Goal: Task Accomplishment & Management: Complete application form

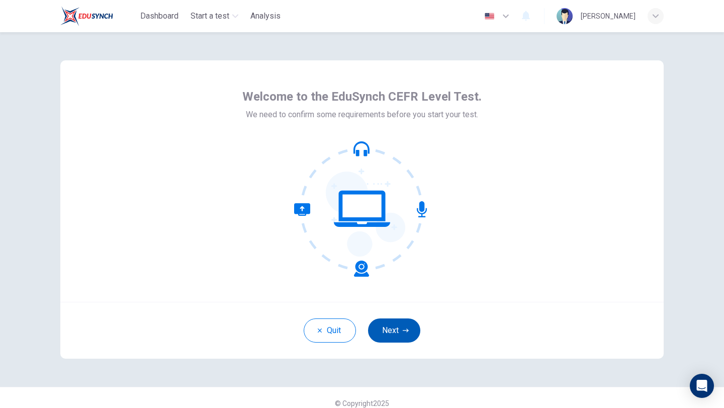
click at [394, 335] on button "Next" at bounding box center [394, 330] width 52 height 24
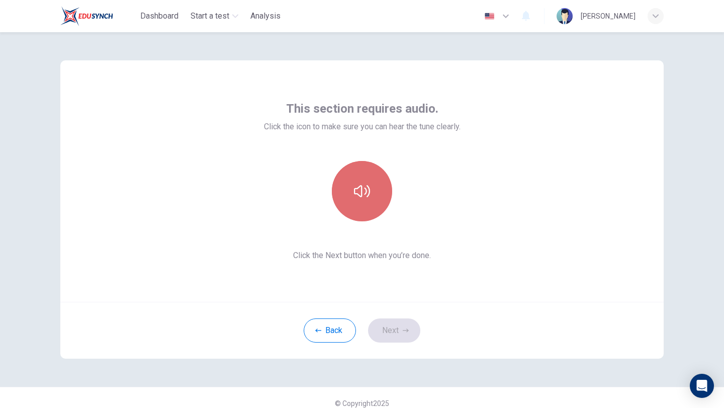
click at [362, 196] on icon "button" at bounding box center [362, 191] width 16 height 16
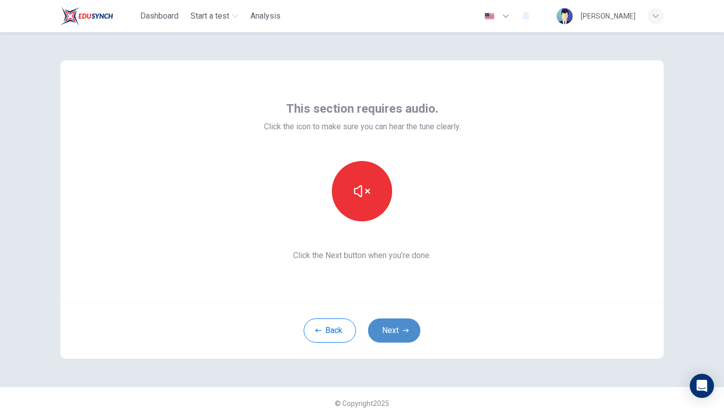
click at [400, 329] on button "Next" at bounding box center [394, 330] width 52 height 24
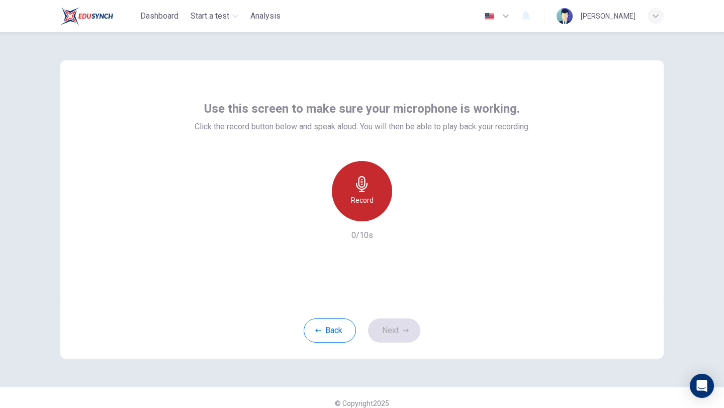
click at [365, 195] on h6 "Record" at bounding box center [362, 200] width 23 height 12
click at [364, 195] on h6 "Stop" at bounding box center [362, 200] width 15 height 12
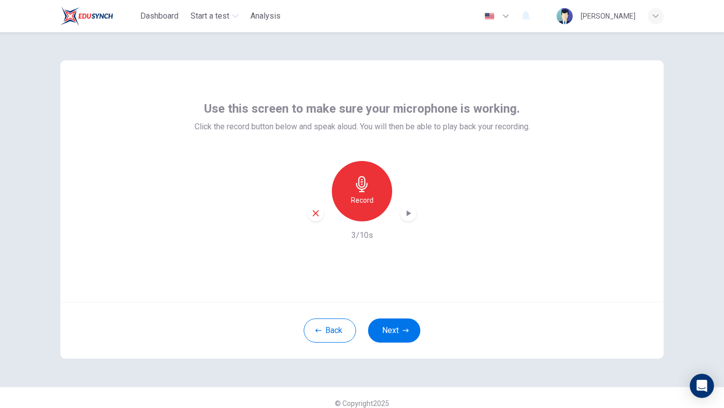
click at [407, 218] on icon "button" at bounding box center [408, 213] width 10 height 10
click at [386, 330] on button "Next" at bounding box center [394, 330] width 52 height 24
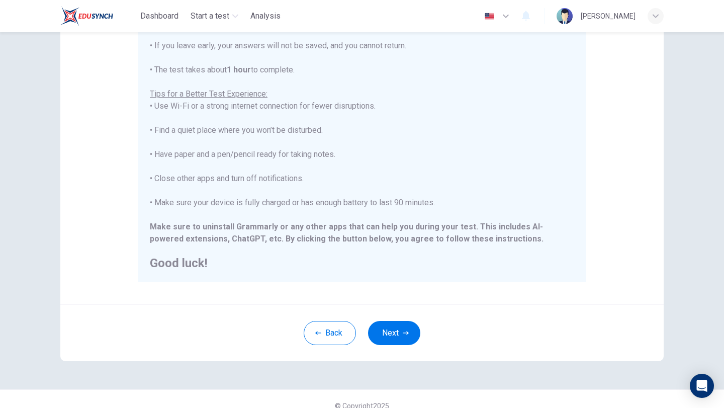
scroll to position [141, 0]
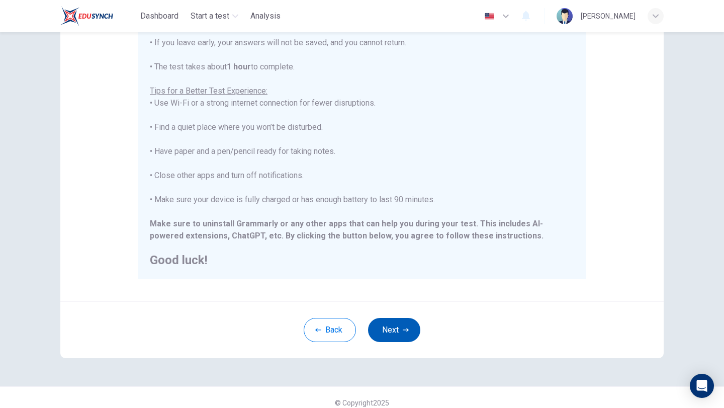
click at [401, 330] on button "Next" at bounding box center [394, 330] width 52 height 24
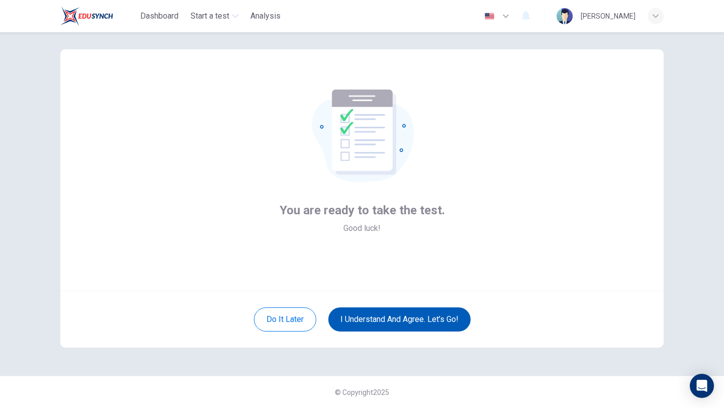
scroll to position [11, 0]
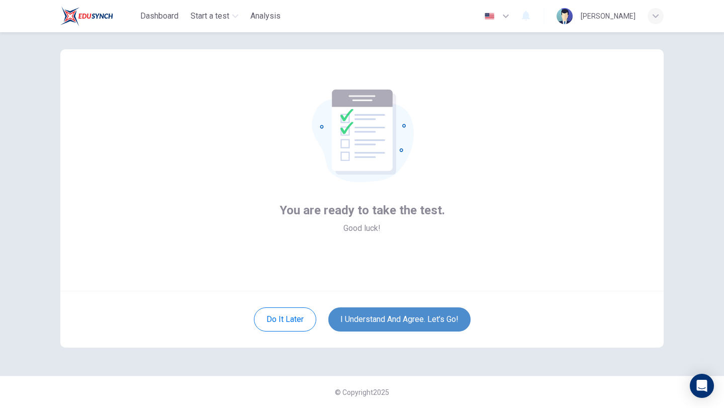
click at [393, 318] on button "I understand and agree. Let’s go!" at bounding box center [400, 319] width 142 height 24
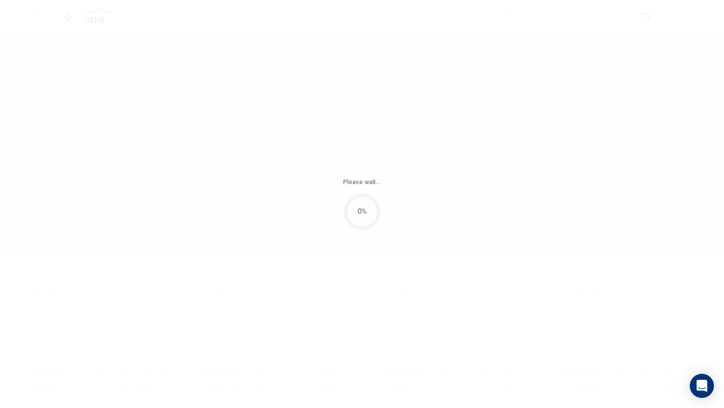
click at [393, 318] on div "Please wait... 0%" at bounding box center [362, 204] width 724 height 408
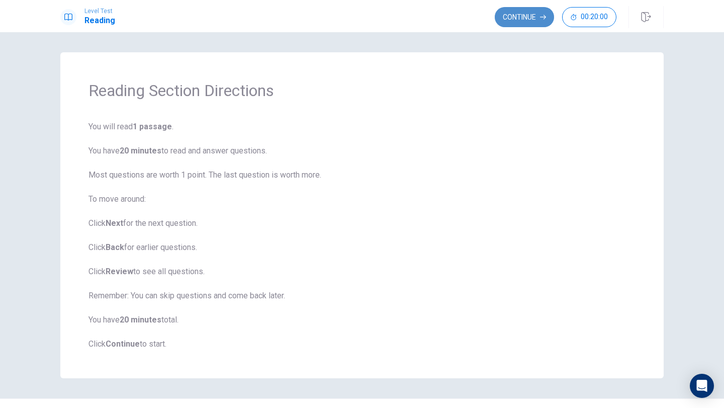
click at [522, 14] on button "Continue" at bounding box center [524, 17] width 59 height 20
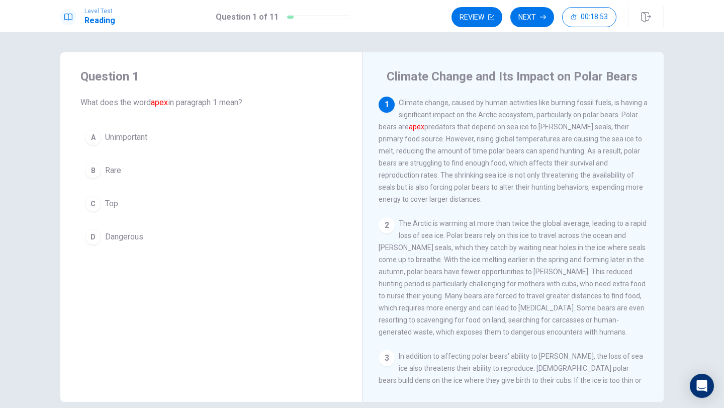
click at [93, 205] on div "C" at bounding box center [93, 204] width 16 height 16
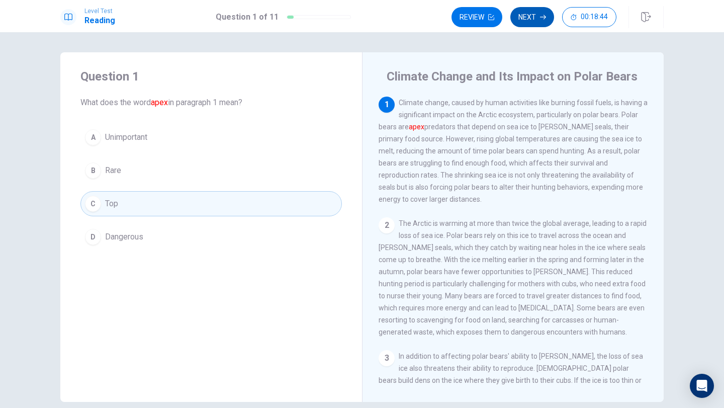
click at [531, 15] on button "Next" at bounding box center [533, 17] width 44 height 20
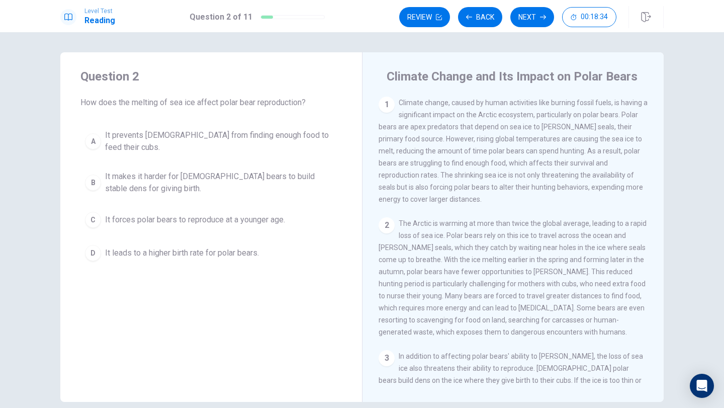
click at [92, 135] on div "A" at bounding box center [93, 141] width 16 height 16
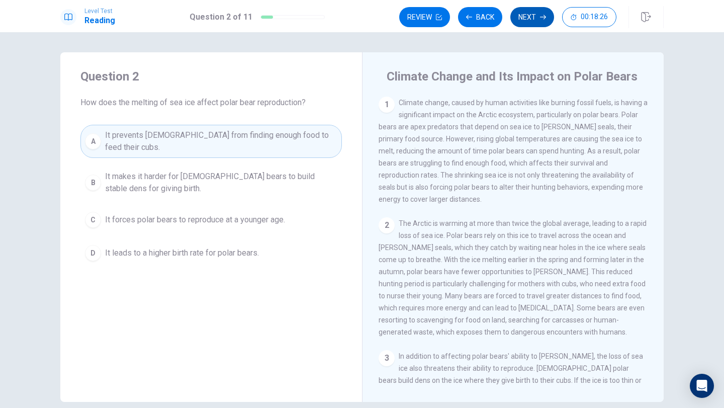
click at [527, 11] on button "Next" at bounding box center [533, 17] width 44 height 20
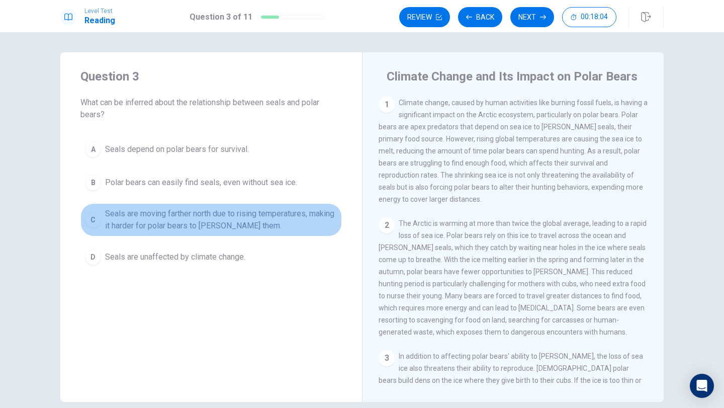
click at [90, 219] on div "C" at bounding box center [93, 220] width 16 height 16
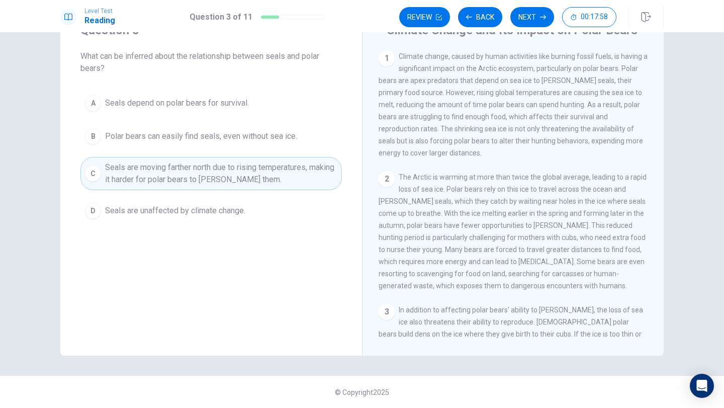
scroll to position [27, 0]
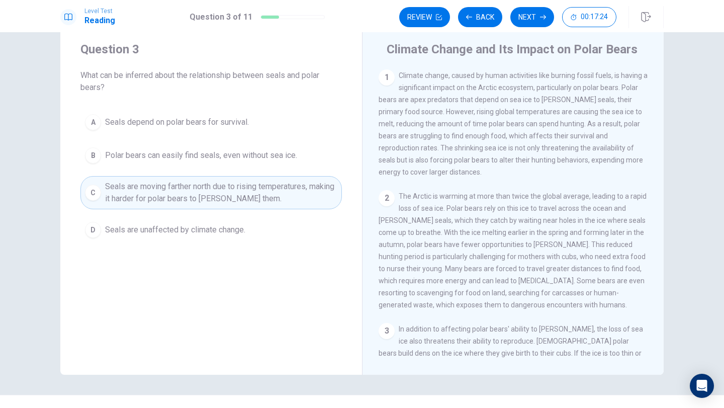
drag, startPoint x: 610, startPoint y: 252, endPoint x: 604, endPoint y: 252, distance: 6.0
click at [606, 252] on span "The Arctic is warming at more than twice the global average, leading to a rapid…" at bounding box center [513, 250] width 268 height 117
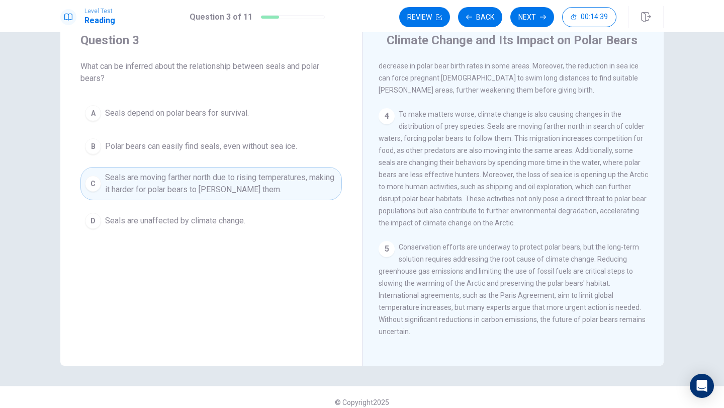
scroll to position [46, 0]
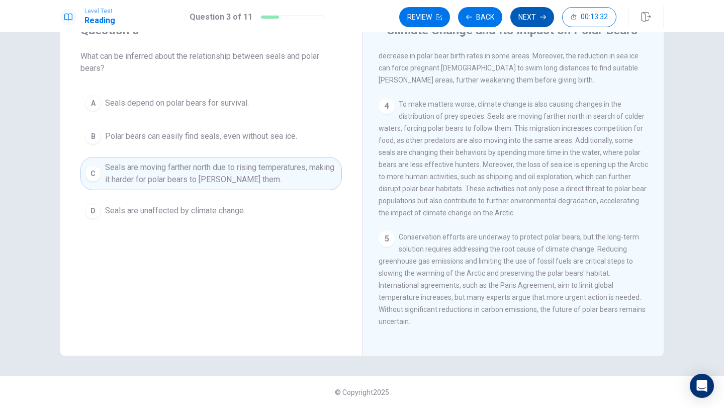
click at [522, 15] on button "Next" at bounding box center [533, 17] width 44 height 20
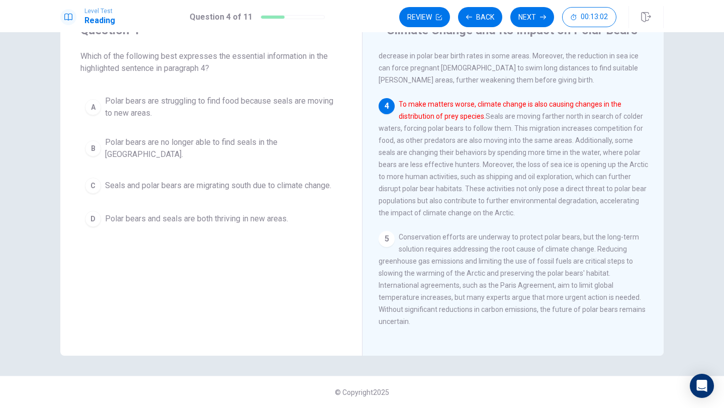
click at [87, 135] on button "B Polar bears are no longer able to find seals in the [GEOGRAPHIC_DATA]." at bounding box center [211, 148] width 262 height 33
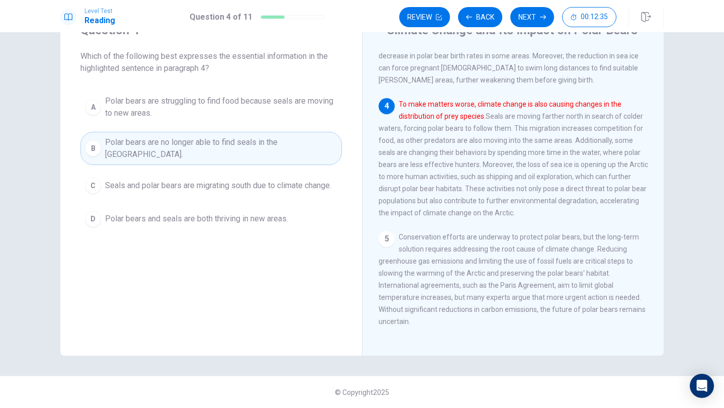
click at [96, 178] on div "C" at bounding box center [93, 186] width 16 height 16
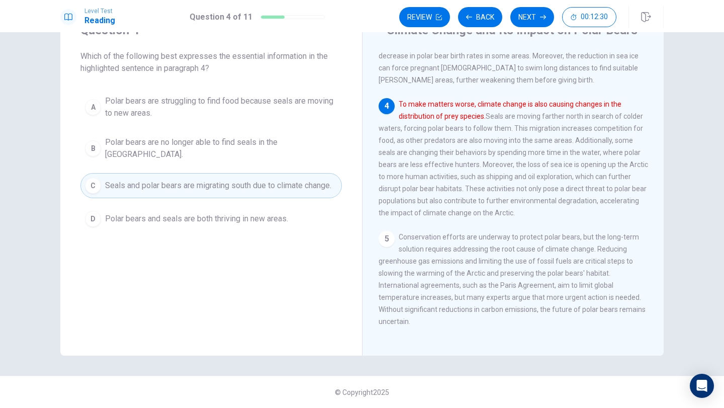
click at [184, 173] on button "C Seals and polar bears are migrating south due to climate change." at bounding box center [211, 185] width 262 height 25
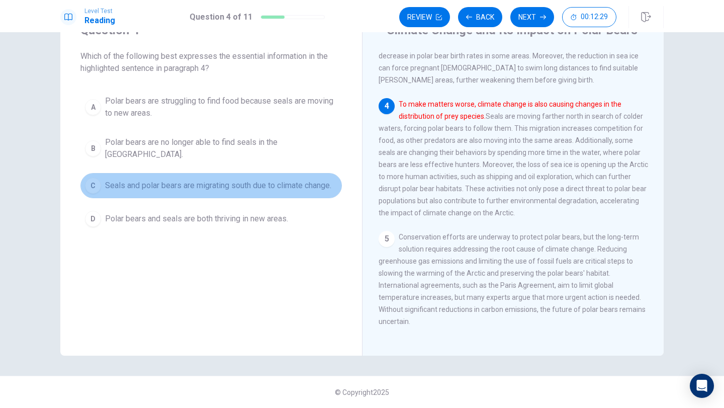
click at [184, 173] on button "C Seals and polar bears are migrating south due to climate change." at bounding box center [211, 185] width 262 height 25
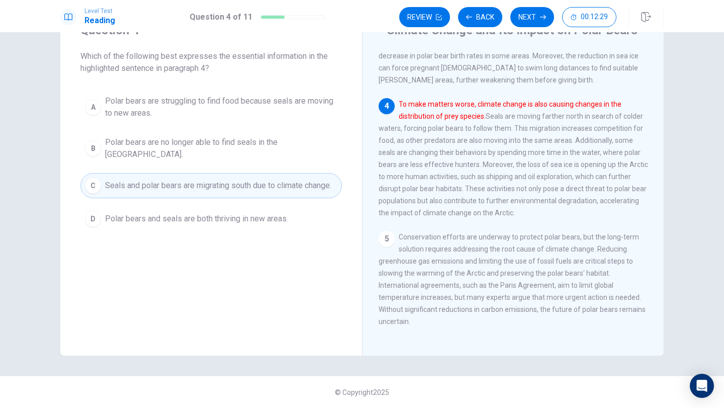
click at [184, 173] on button "C Seals and polar bears are migrating south due to climate change." at bounding box center [211, 185] width 262 height 25
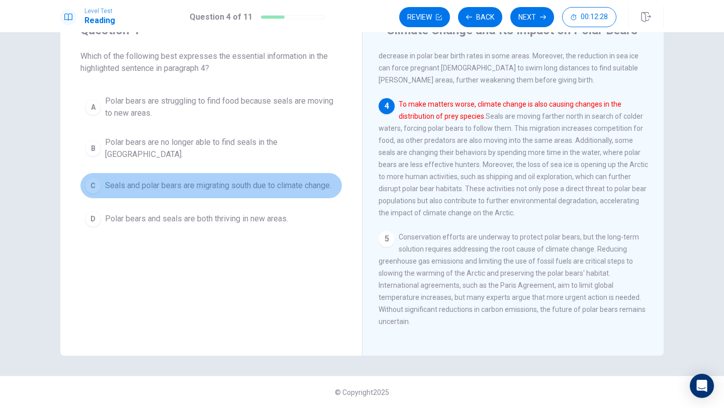
click at [184, 173] on button "C Seals and polar bears are migrating south due to climate change." at bounding box center [211, 185] width 262 height 25
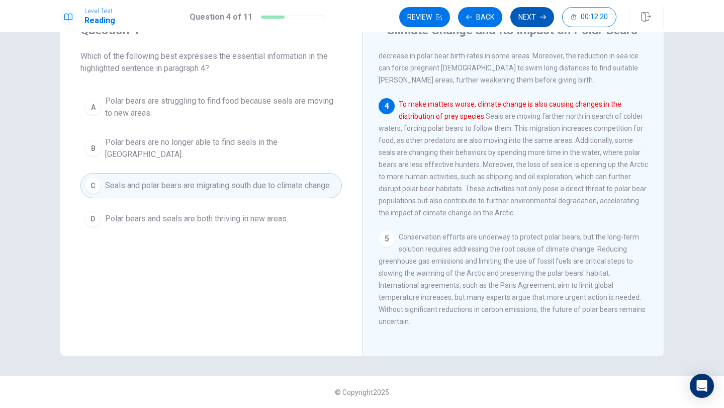
click at [546, 11] on button "Next" at bounding box center [533, 17] width 44 height 20
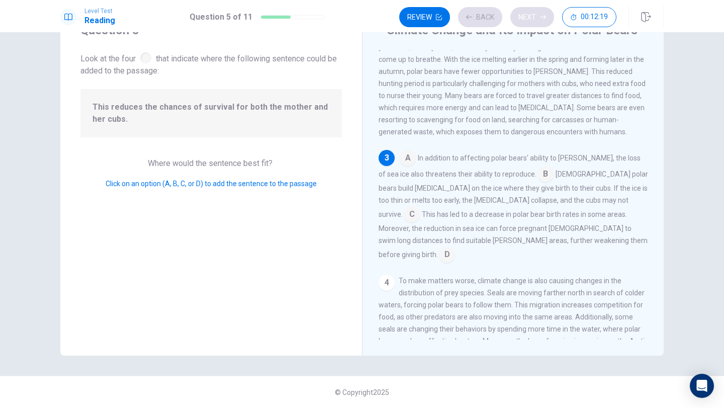
scroll to position [175, 0]
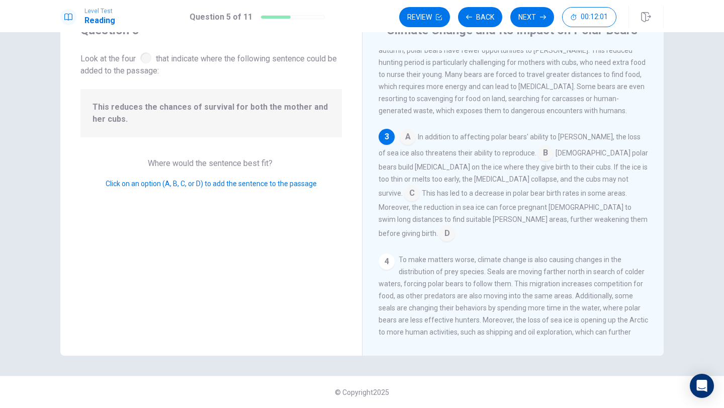
click at [409, 146] on input at bounding box center [408, 138] width 16 height 16
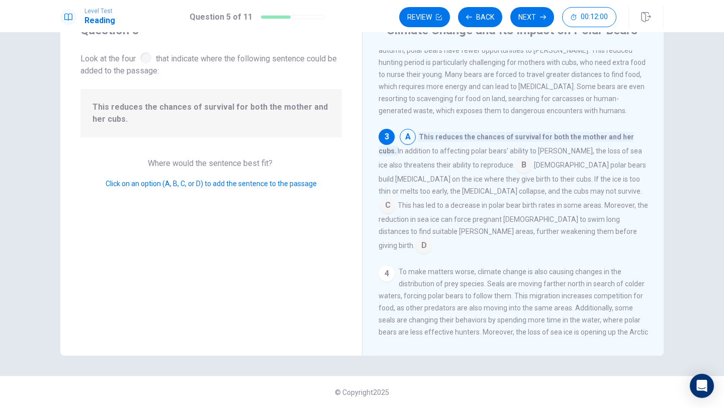
click at [516, 174] on input at bounding box center [524, 166] width 16 height 16
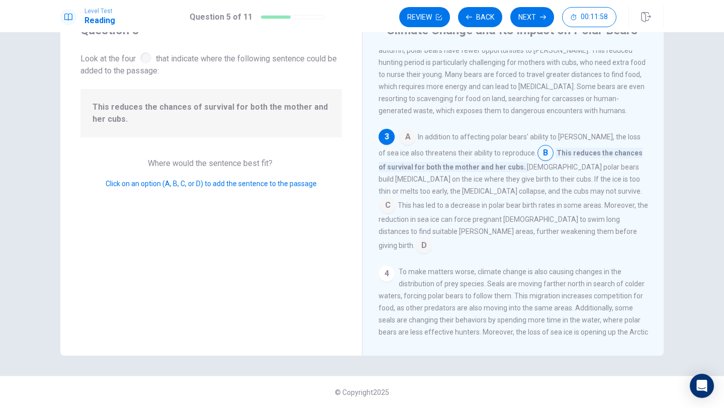
click at [410, 146] on input at bounding box center [408, 138] width 16 height 16
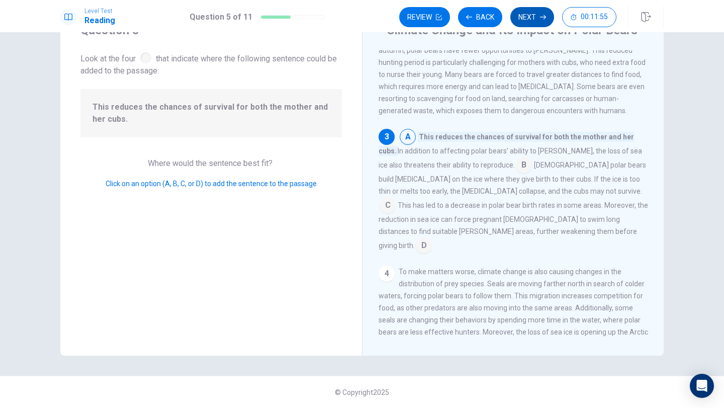
click at [523, 13] on button "Next" at bounding box center [533, 17] width 44 height 20
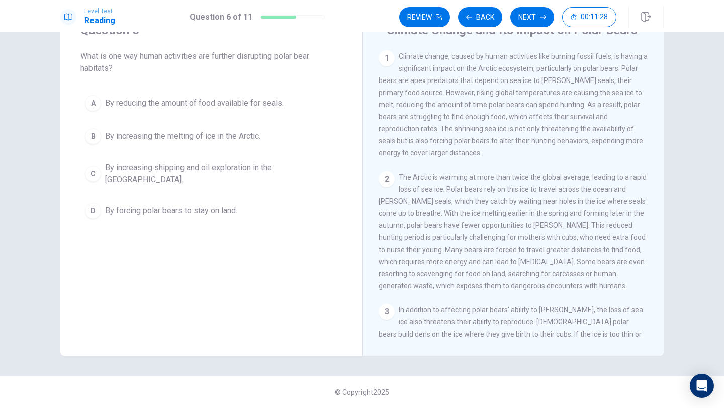
click at [99, 167] on div "C" at bounding box center [93, 174] width 16 height 16
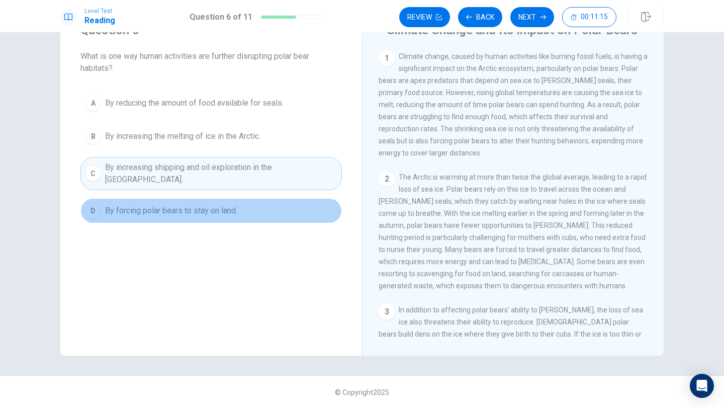
click at [91, 203] on div "D" at bounding box center [93, 211] width 16 height 16
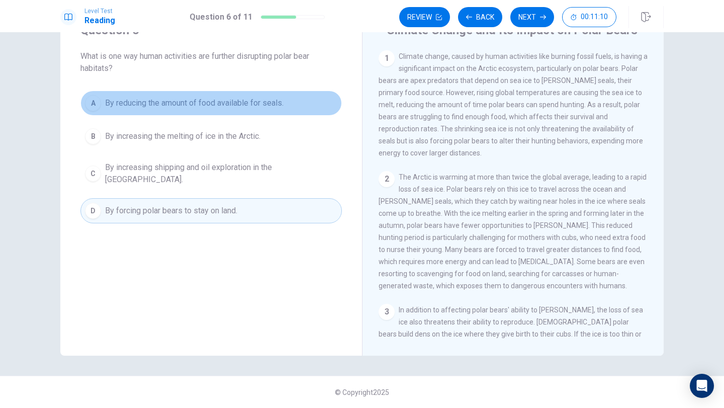
click at [94, 99] on div "A" at bounding box center [93, 103] width 16 height 16
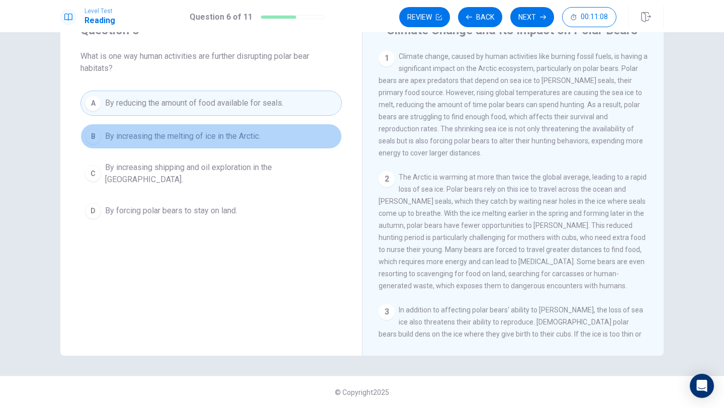
click at [99, 128] on button "B By increasing the melting of ice in the Arctic." at bounding box center [211, 136] width 262 height 25
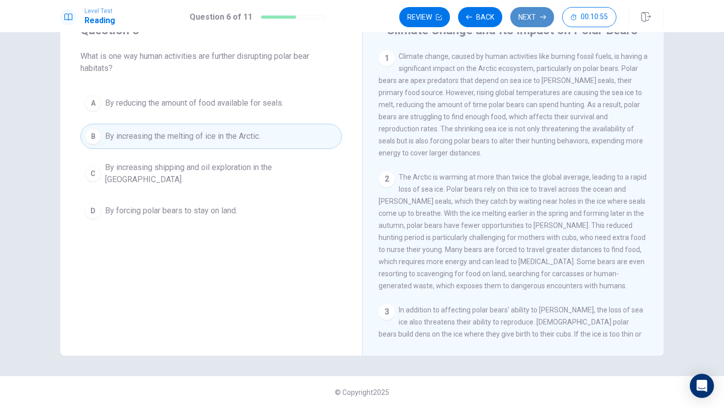
click at [524, 16] on button "Next" at bounding box center [533, 17] width 44 height 20
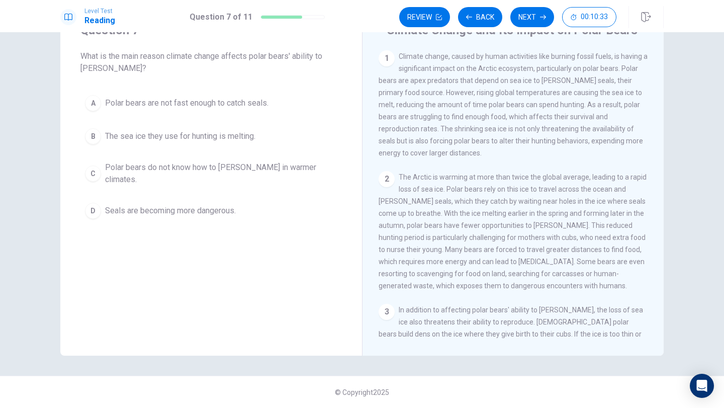
click at [103, 136] on button "B The sea ice they use for hunting is melting." at bounding box center [211, 136] width 262 height 25
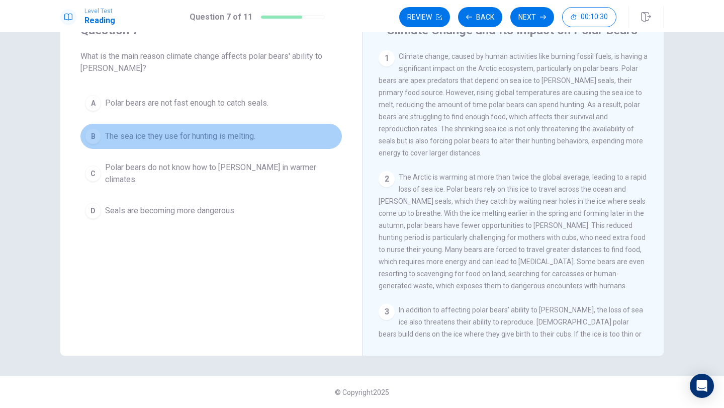
drag, startPoint x: 214, startPoint y: 129, endPoint x: 202, endPoint y: 129, distance: 12.1
click at [202, 129] on button "B The sea ice they use for hunting is melting." at bounding box center [211, 136] width 262 height 25
click at [199, 131] on span "The sea ice they use for hunting is melting." at bounding box center [180, 136] width 150 height 12
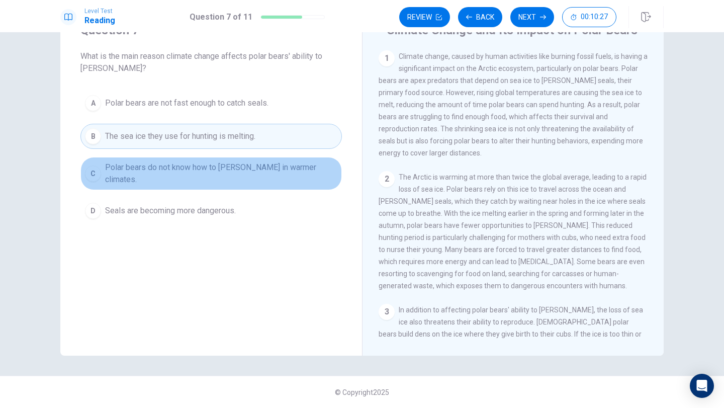
drag, startPoint x: 246, startPoint y: 163, endPoint x: 239, endPoint y: 158, distance: 8.3
click at [239, 158] on button "C Polar bears do not know how to [PERSON_NAME] in warmer climates." at bounding box center [211, 173] width 262 height 33
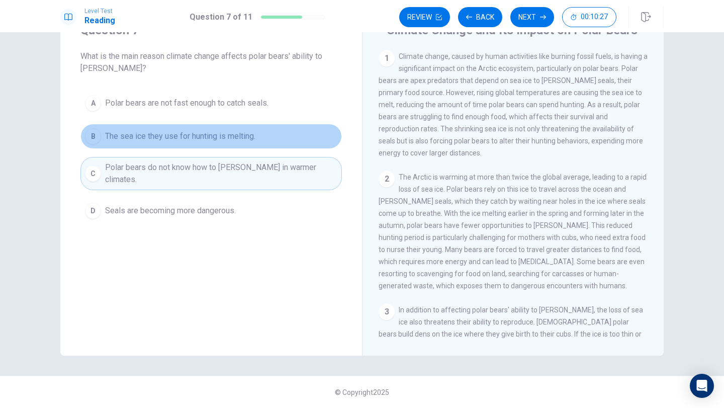
click at [230, 147] on button "B The sea ice they use for hunting is melting." at bounding box center [211, 136] width 262 height 25
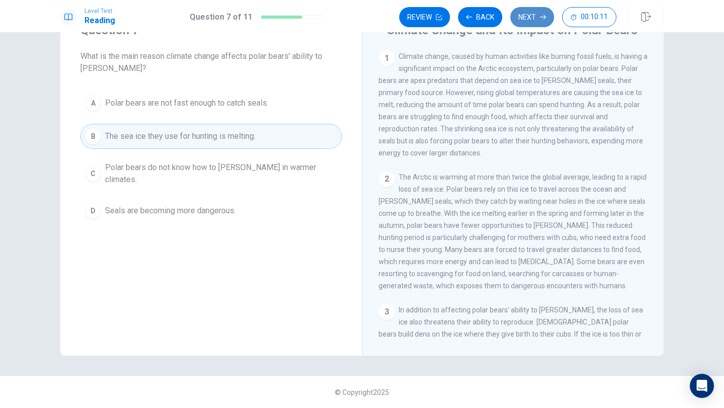
click at [528, 20] on button "Next" at bounding box center [533, 17] width 44 height 20
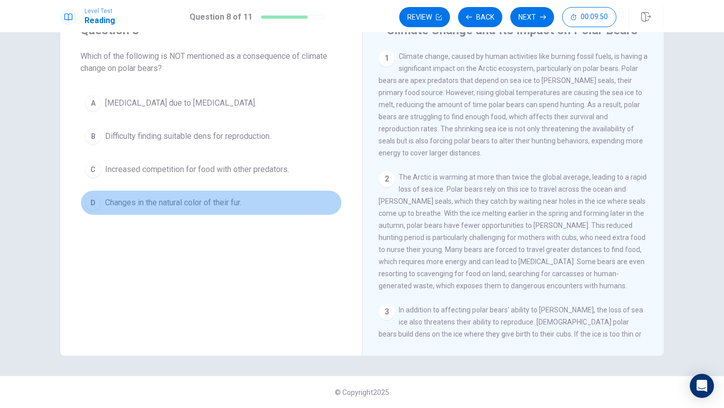
click at [83, 203] on button "D Changes in the natural color of their fur." at bounding box center [211, 202] width 262 height 25
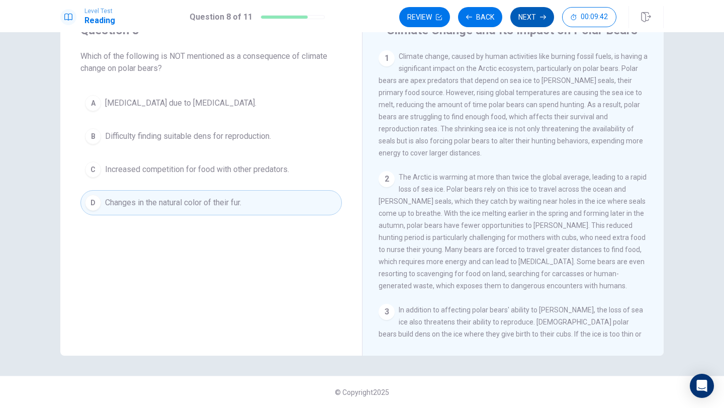
click at [533, 18] on button "Next" at bounding box center [533, 17] width 44 height 20
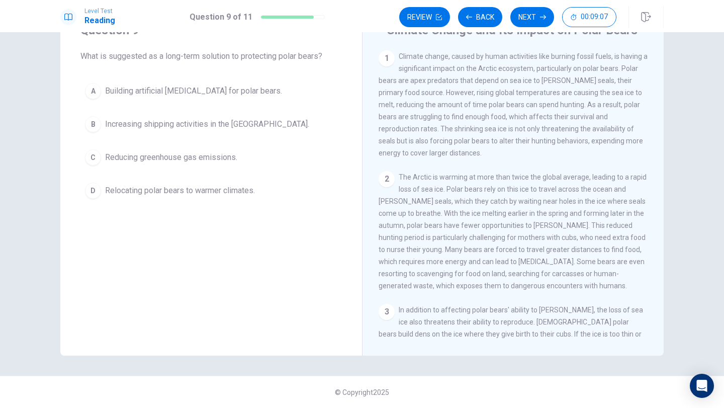
click at [97, 91] on div "A" at bounding box center [93, 91] width 16 height 16
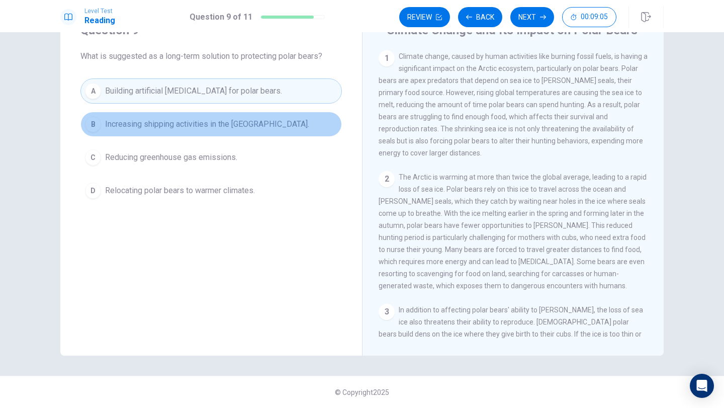
click at [94, 127] on div "B" at bounding box center [93, 124] width 16 height 16
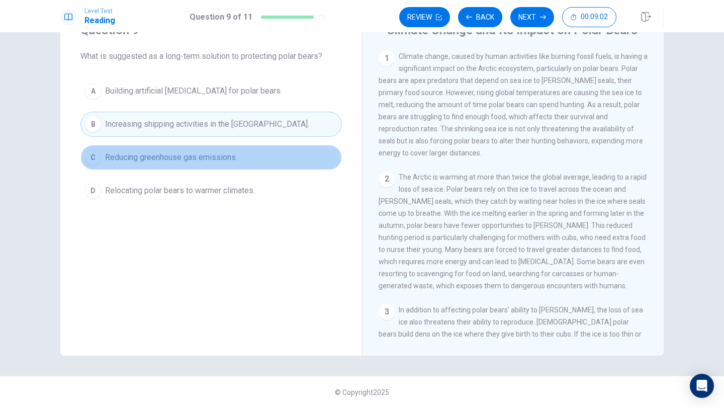
click at [121, 159] on span "Reducing greenhouse gas emissions." at bounding box center [171, 157] width 132 height 12
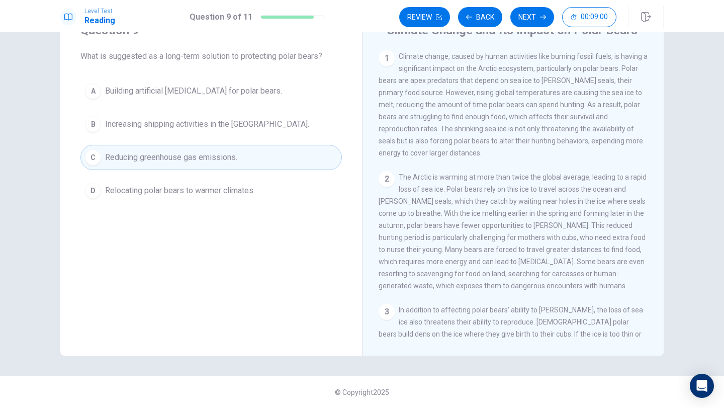
click at [147, 157] on span "Reducing greenhouse gas emissions." at bounding box center [171, 157] width 132 height 12
click at [147, 158] on span "Reducing greenhouse gas emissions." at bounding box center [171, 157] width 132 height 12
click at [524, 16] on button "Next" at bounding box center [533, 17] width 44 height 20
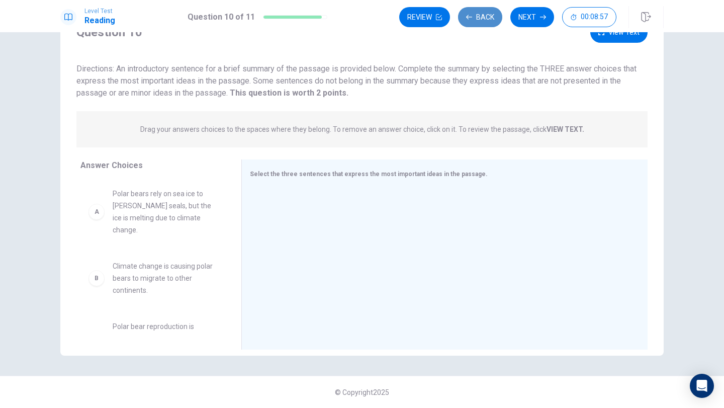
click at [471, 17] on icon "button" at bounding box center [469, 17] width 6 height 6
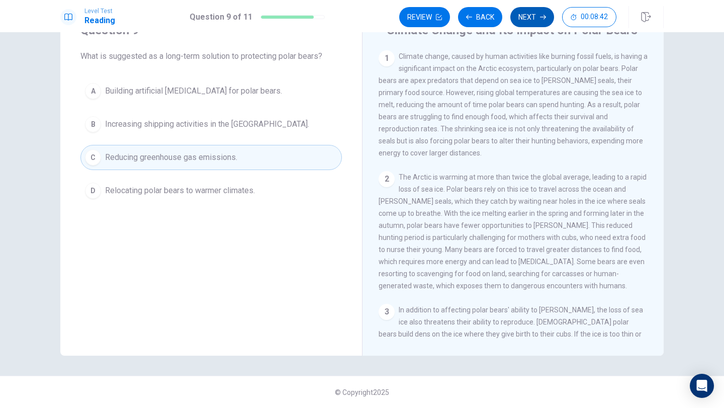
click at [529, 17] on button "Next" at bounding box center [533, 17] width 44 height 20
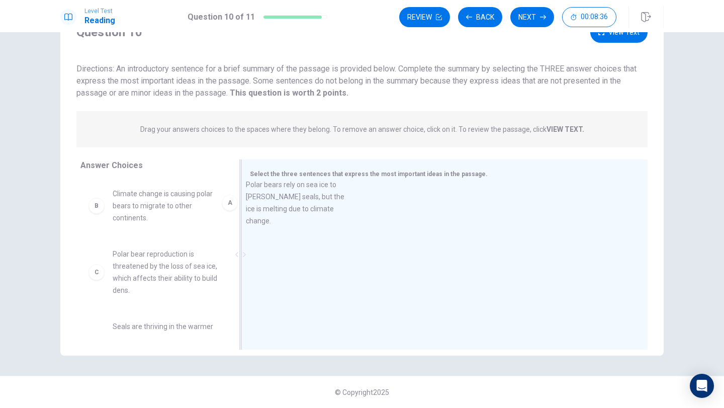
drag, startPoint x: 143, startPoint y: 199, endPoint x: 279, endPoint y: 190, distance: 136.1
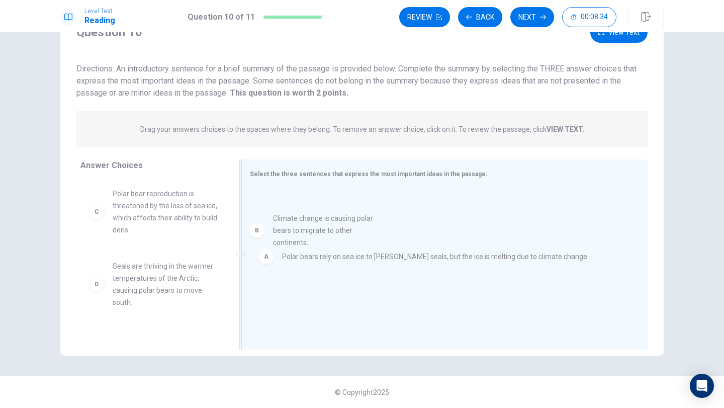
drag, startPoint x: 174, startPoint y: 203, endPoint x: 340, endPoint y: 227, distance: 167.4
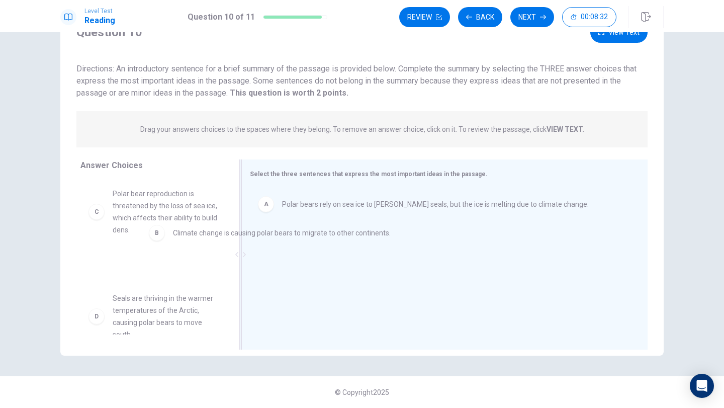
drag, startPoint x: 310, startPoint y: 239, endPoint x: 195, endPoint y: 228, distance: 115.7
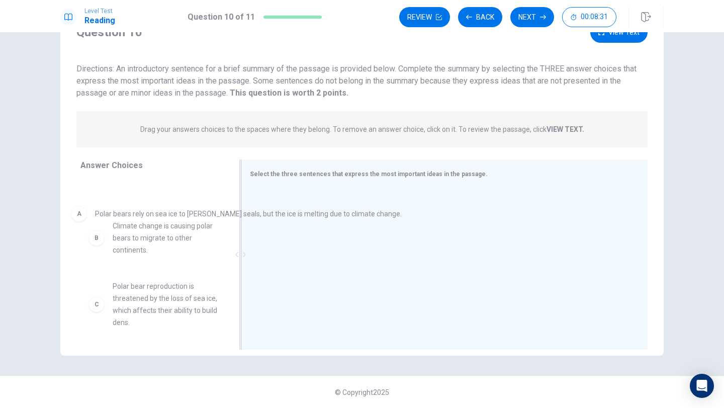
drag, startPoint x: 293, startPoint y: 207, endPoint x: 99, endPoint y: 218, distance: 194.5
click at [148, 294] on span "The best way to protect polar bears is to address the root cause of climate cha…" at bounding box center [165, 308] width 105 height 60
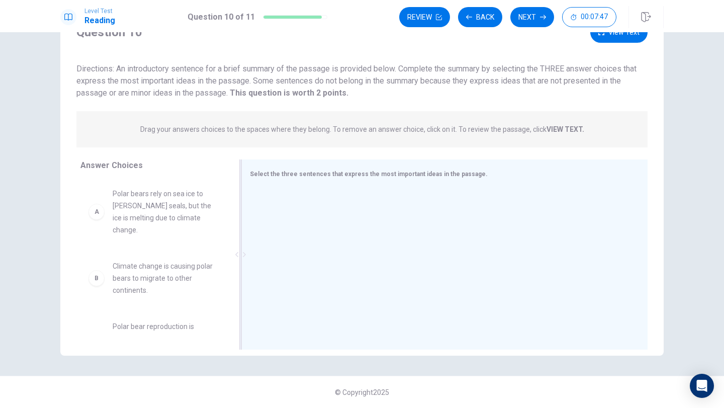
scroll to position [0, 0]
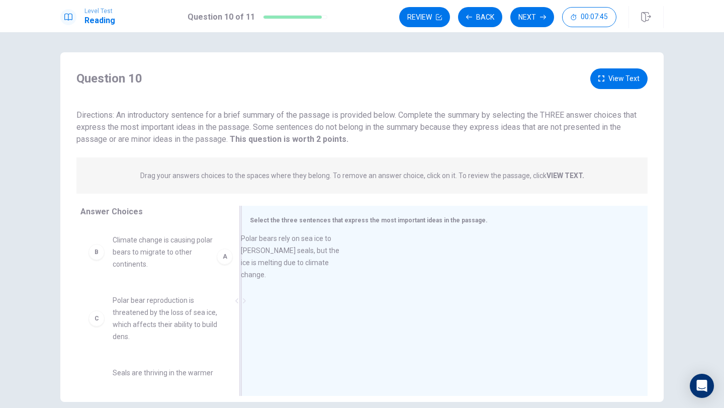
drag, startPoint x: 146, startPoint y: 258, endPoint x: 275, endPoint y: 254, distance: 128.8
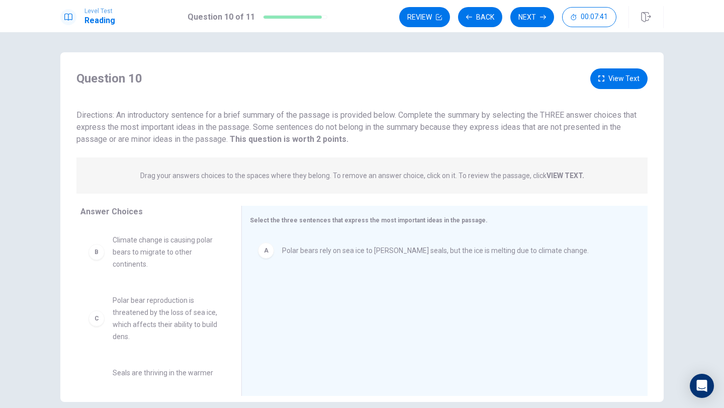
click at [134, 250] on span "Climate change is causing polar bears to migrate to other continents." at bounding box center [165, 252] width 105 height 36
click at [135, 252] on span "Climate change is causing polar bears to migrate to other continents." at bounding box center [165, 252] width 105 height 36
click at [135, 316] on span "Polar bear reproduction is threatened by the loss of sea ice, which affects the…" at bounding box center [165, 318] width 105 height 48
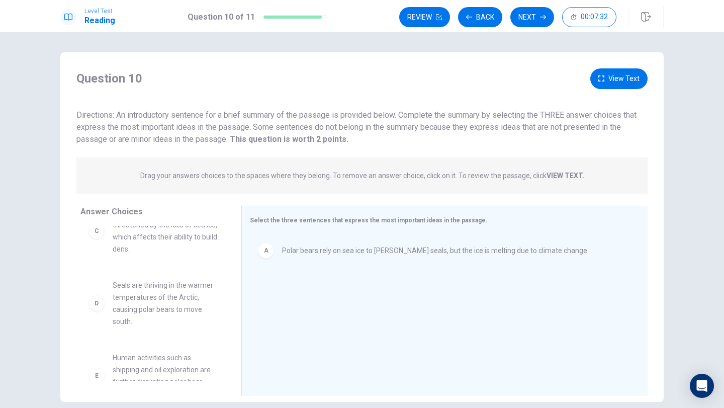
scroll to position [86, 0]
drag, startPoint x: 157, startPoint y: 302, endPoint x: 329, endPoint y: 288, distance: 172.2
click at [146, 302] on span "Human activities such as shipping and oil exploration are further disrupting po…" at bounding box center [165, 305] width 105 height 48
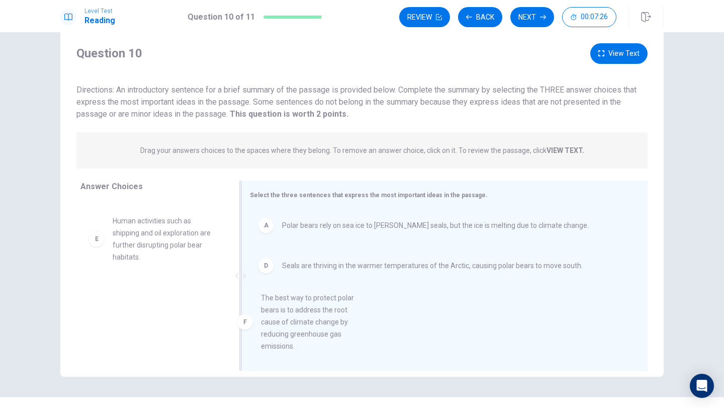
scroll to position [10, 0]
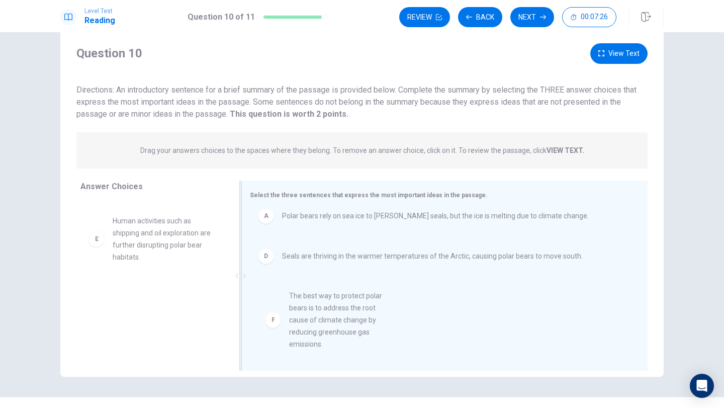
drag, startPoint x: 150, startPoint y: 316, endPoint x: 329, endPoint y: 318, distance: 178.1
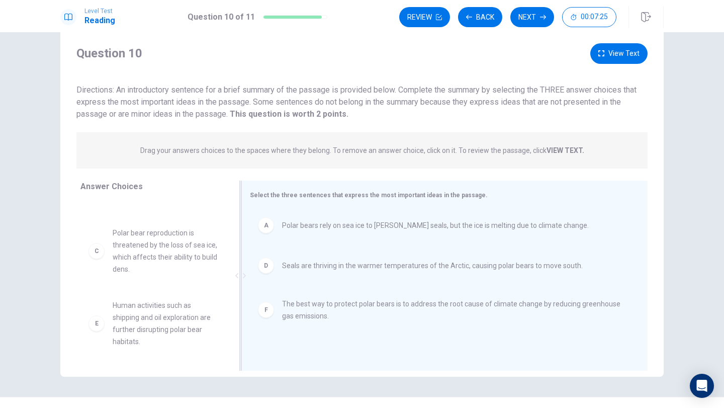
scroll to position [42, 0]
click at [480, 18] on button "Back" at bounding box center [480, 17] width 44 height 20
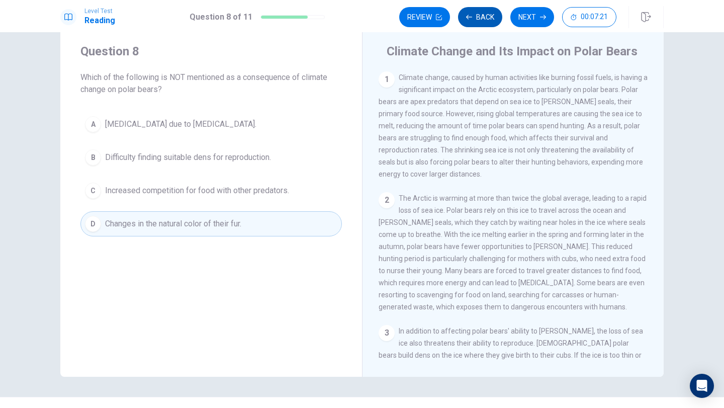
click at [480, 20] on button "Back" at bounding box center [480, 17] width 44 height 20
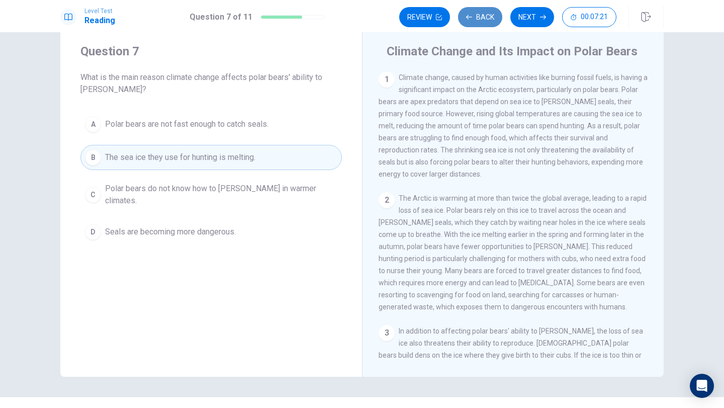
click at [480, 19] on button "Back" at bounding box center [480, 17] width 44 height 20
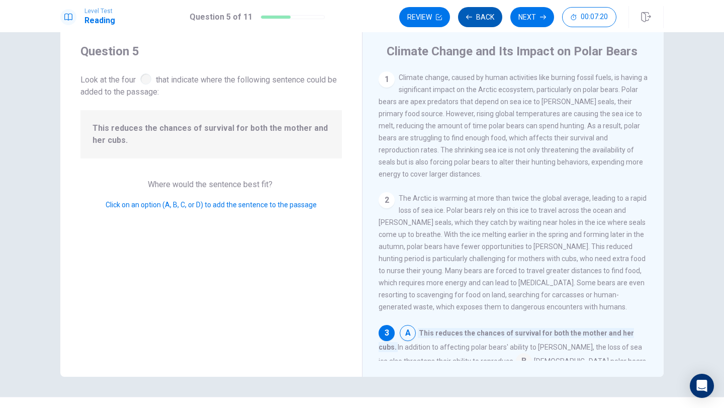
scroll to position [0, 0]
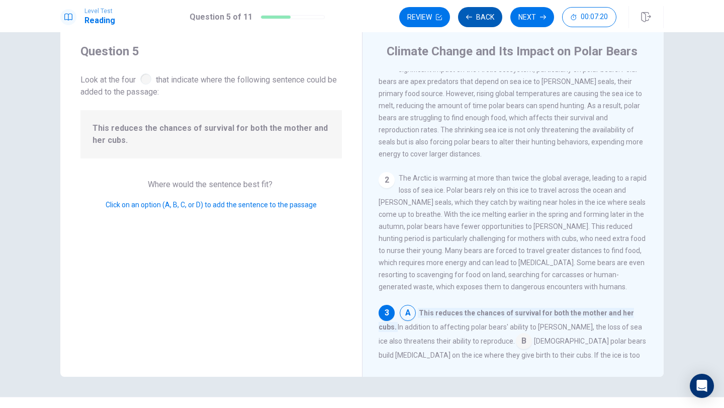
click at [480, 17] on button "Back" at bounding box center [480, 17] width 44 height 20
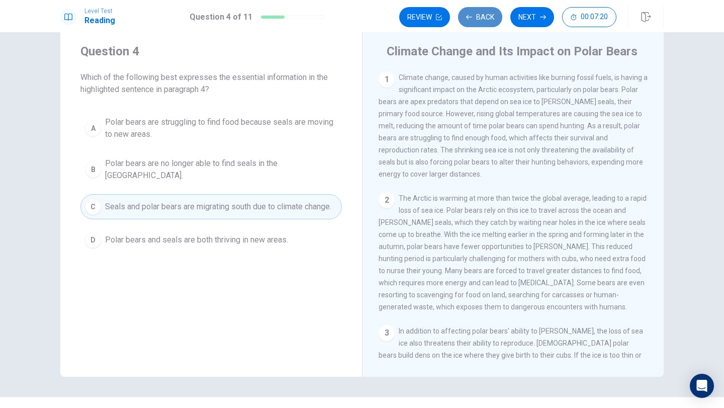
click at [480, 16] on button "Back" at bounding box center [480, 17] width 44 height 20
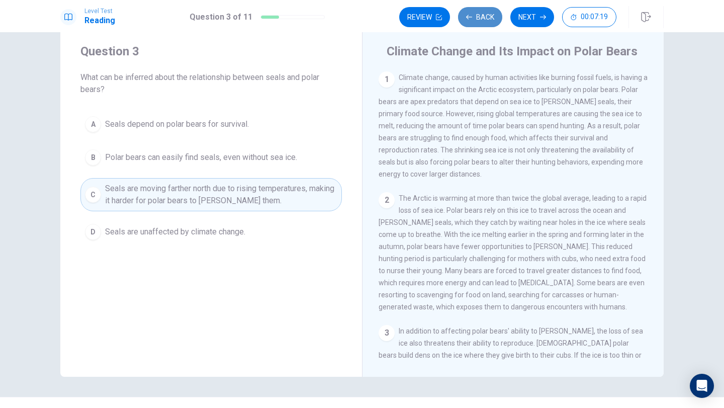
click at [480, 15] on button "Back" at bounding box center [480, 17] width 44 height 20
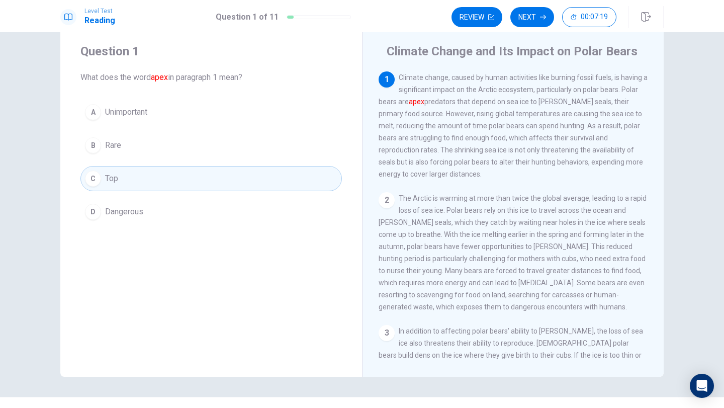
click at [480, 15] on button "Review" at bounding box center [477, 17] width 51 height 20
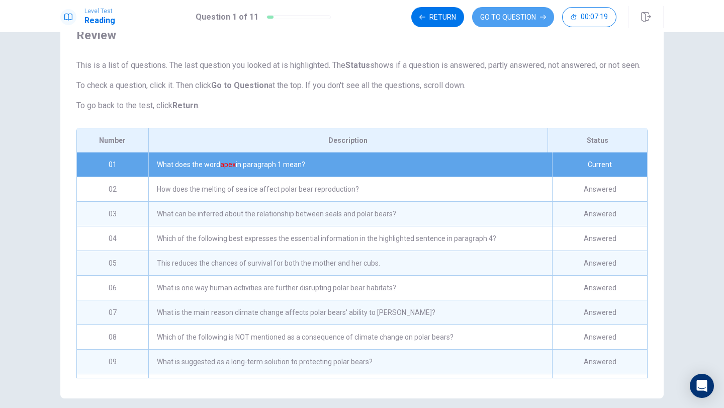
click at [480, 15] on button "GO TO QUESTION" at bounding box center [513, 17] width 82 height 20
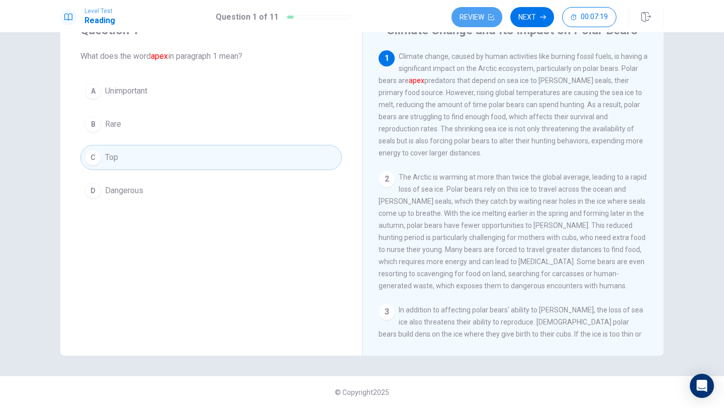
click at [480, 14] on button "Review" at bounding box center [477, 17] width 51 height 20
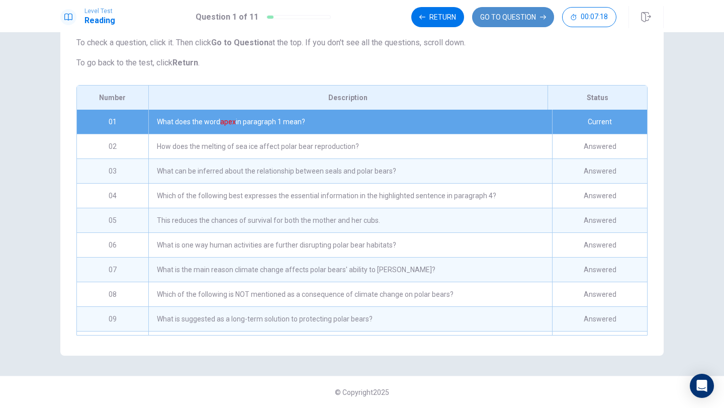
click at [480, 13] on button "GO TO QUESTION" at bounding box center [513, 17] width 82 height 20
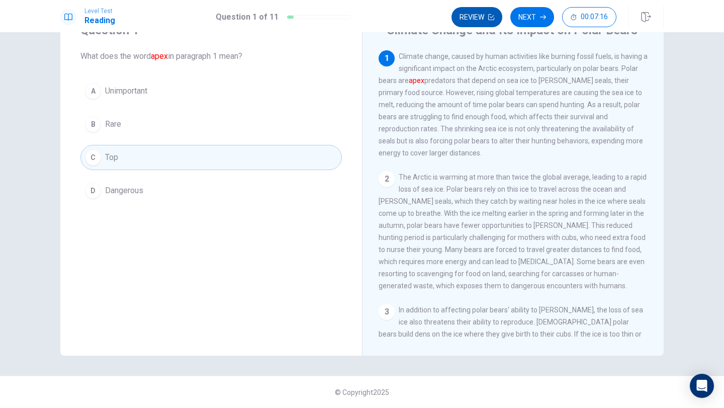
click at [482, 14] on button "Review" at bounding box center [477, 17] width 51 height 20
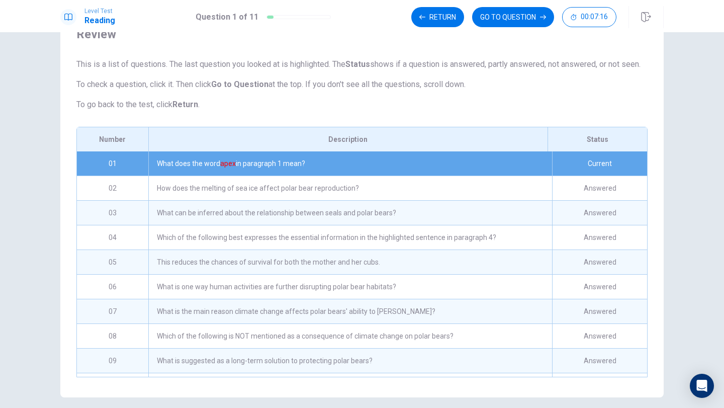
scroll to position [100, 0]
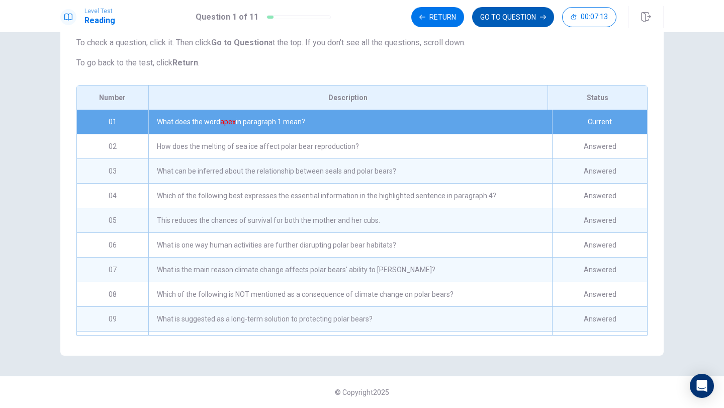
click at [510, 18] on button "GO TO QUESTION" at bounding box center [513, 17] width 82 height 20
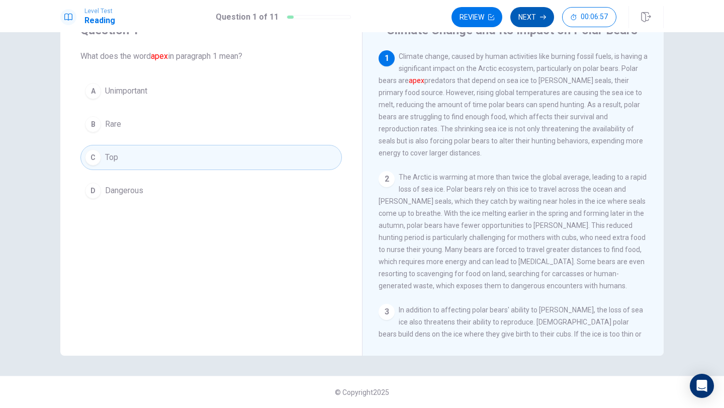
click at [528, 19] on button "Next" at bounding box center [533, 17] width 44 height 20
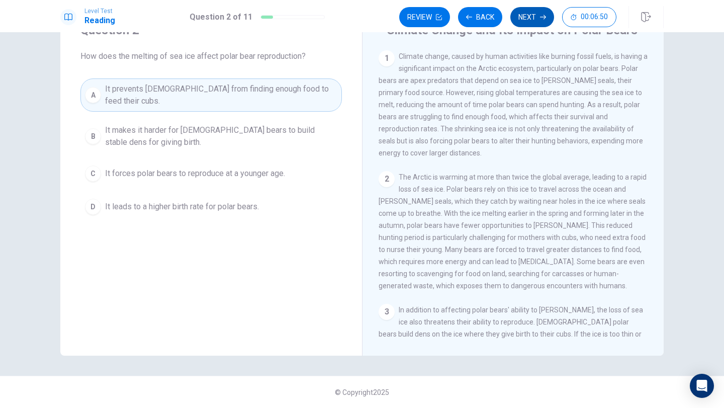
click at [532, 9] on button "Next" at bounding box center [533, 17] width 44 height 20
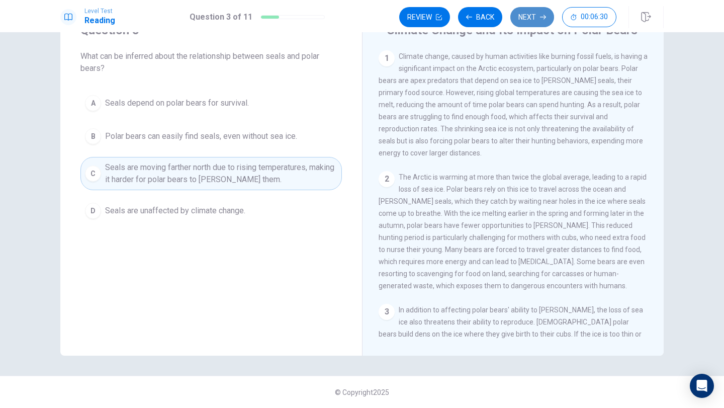
click at [530, 12] on button "Next" at bounding box center [533, 17] width 44 height 20
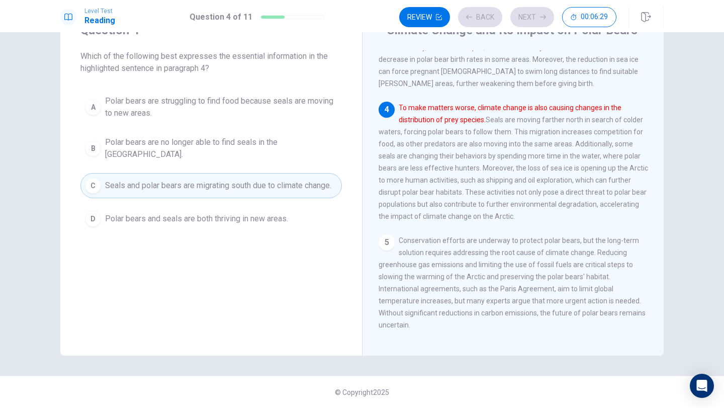
scroll to position [300, 0]
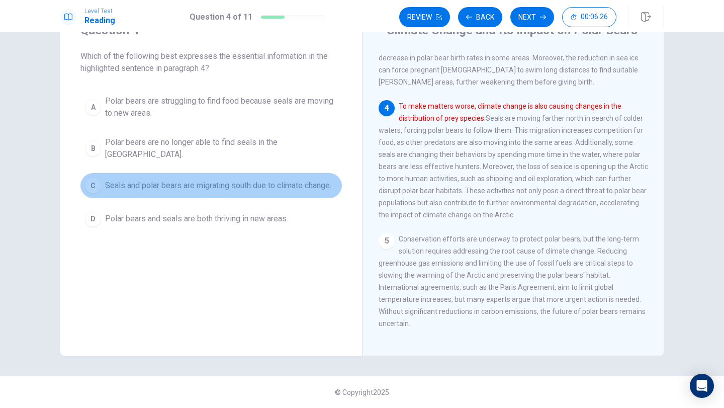
click at [178, 180] on span "Seals and polar bears are migrating south due to climate change." at bounding box center [218, 186] width 226 height 12
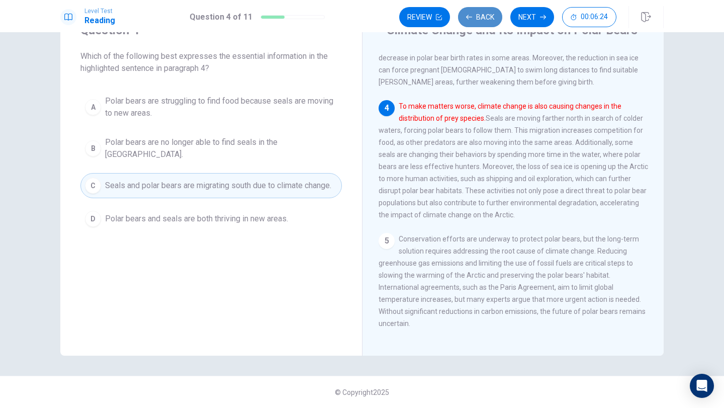
click at [476, 24] on button "Back" at bounding box center [480, 17] width 44 height 20
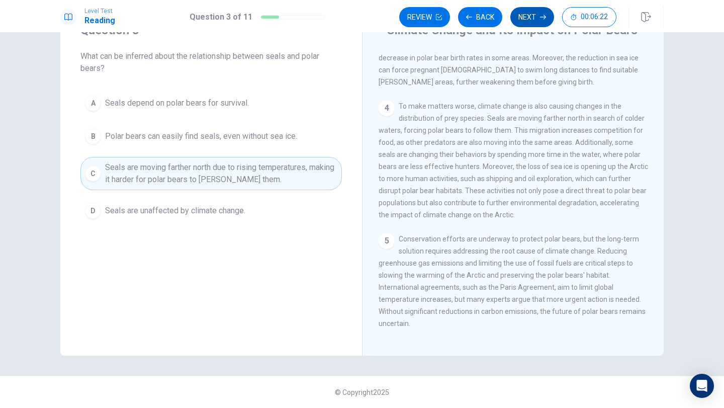
click at [524, 15] on button "Next" at bounding box center [533, 17] width 44 height 20
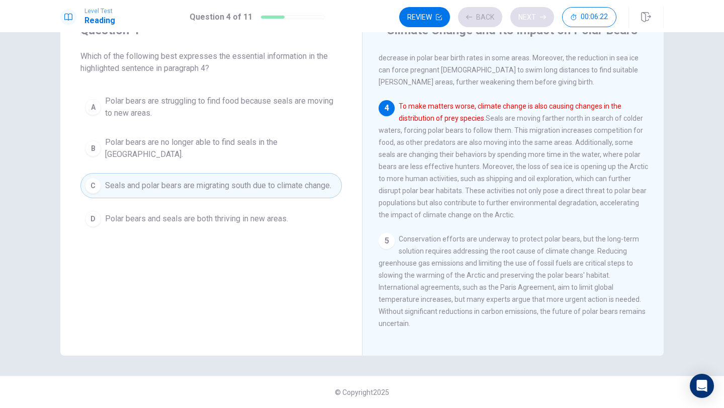
scroll to position [312, 0]
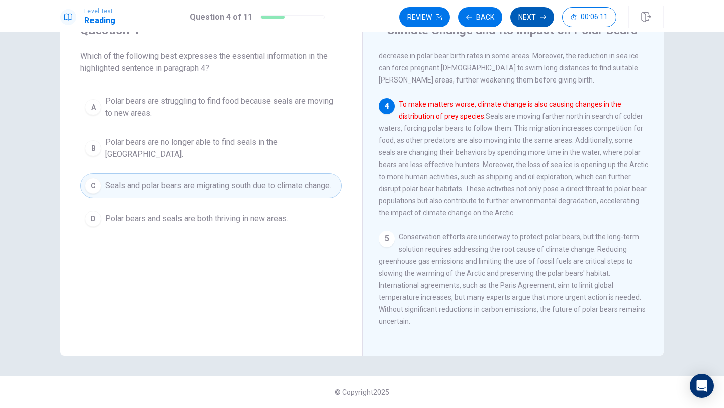
click at [536, 20] on button "Next" at bounding box center [533, 17] width 44 height 20
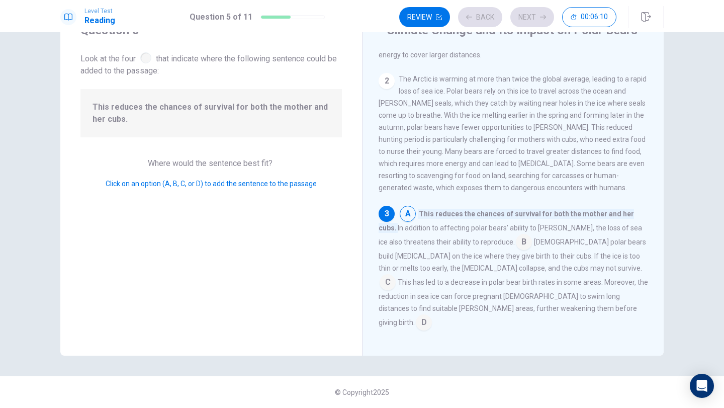
scroll to position [187, 0]
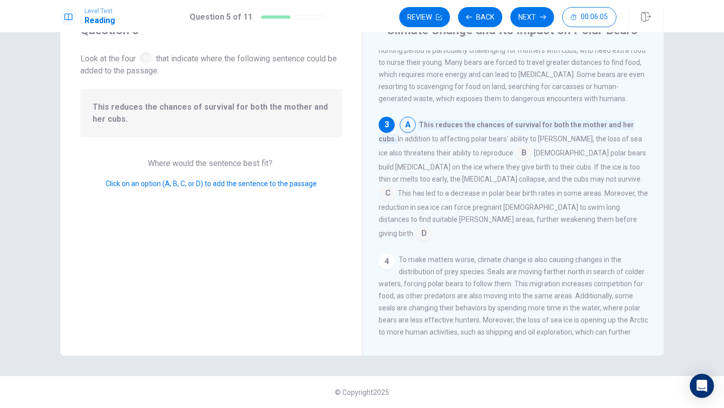
click at [528, 6] on div "Review Back Next 00:06:05" at bounding box center [531, 17] width 265 height 22
click at [529, 10] on button "Next" at bounding box center [533, 17] width 44 height 20
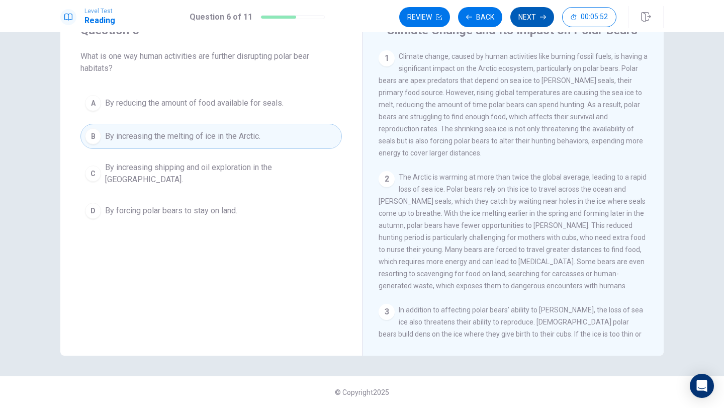
click at [535, 8] on button "Next" at bounding box center [533, 17] width 44 height 20
click at [536, 14] on button "Next" at bounding box center [533, 17] width 44 height 20
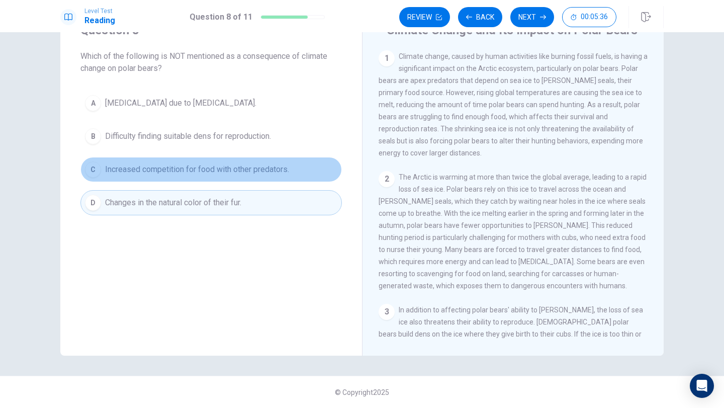
click at [265, 170] on span "Increased competition for food with other predators." at bounding box center [197, 170] width 184 height 12
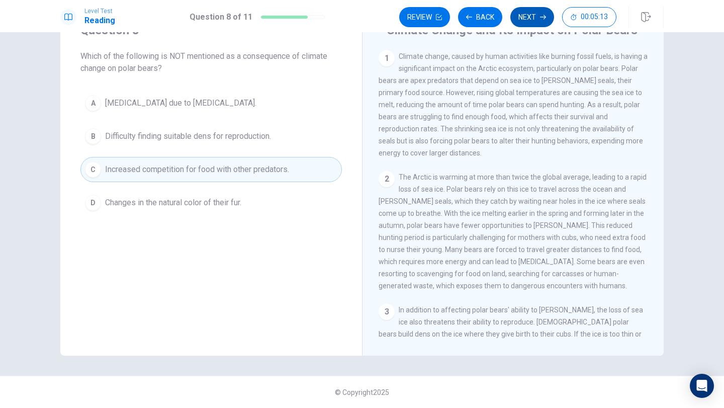
click at [531, 16] on button "Next" at bounding box center [533, 17] width 44 height 20
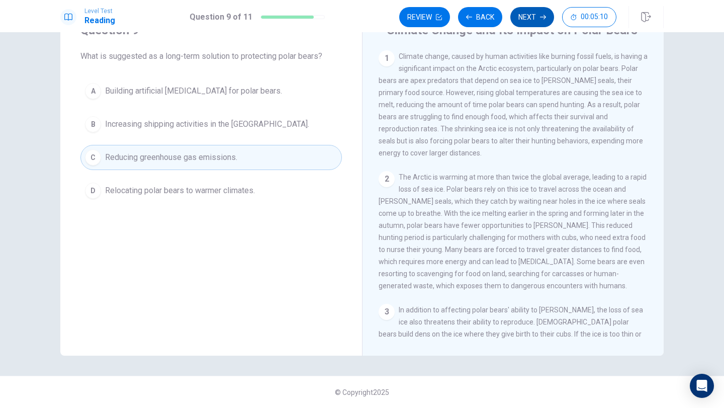
click at [530, 18] on button "Next" at bounding box center [533, 17] width 44 height 20
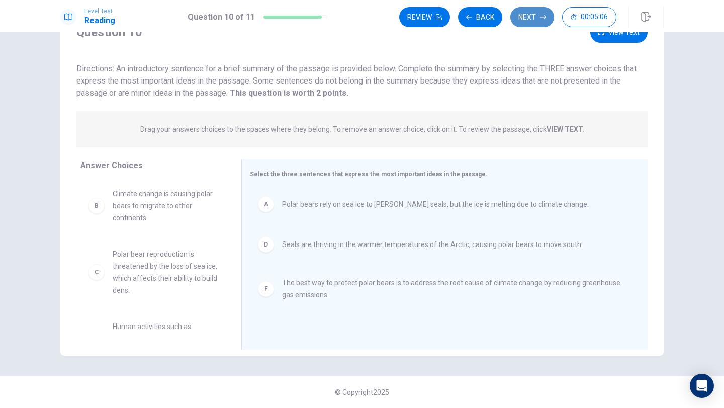
click at [546, 11] on button "Next" at bounding box center [533, 17] width 44 height 20
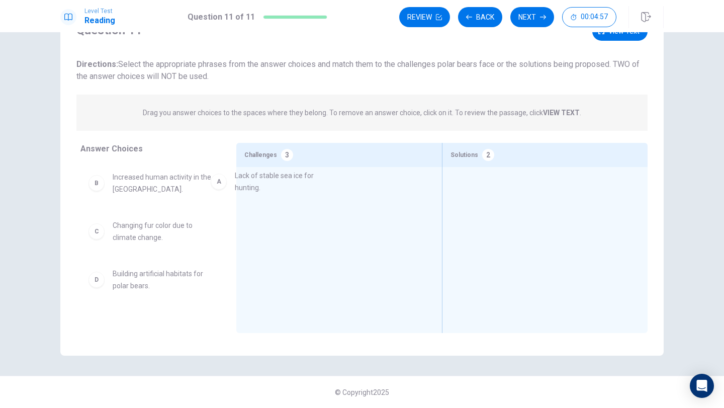
drag, startPoint x: 102, startPoint y: 179, endPoint x: 224, endPoint y: 176, distance: 122.3
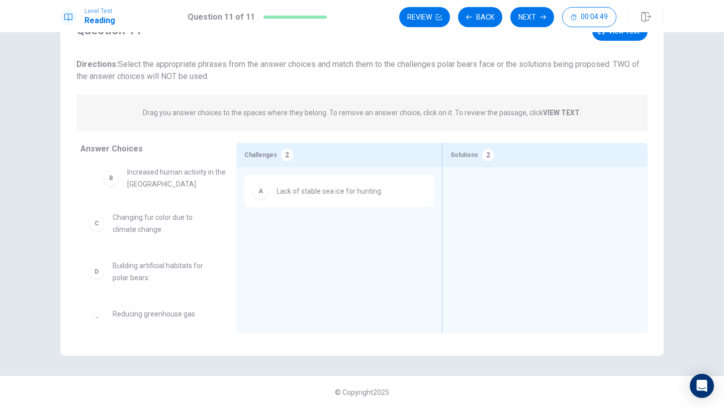
drag, startPoint x: 98, startPoint y: 179, endPoint x: 109, endPoint y: 173, distance: 12.6
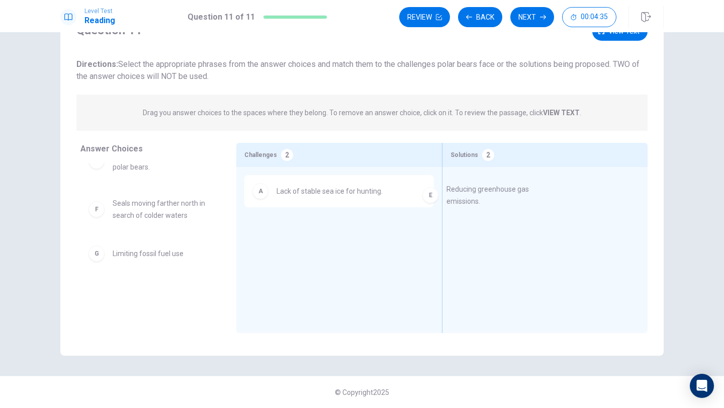
drag, startPoint x: 98, startPoint y: 208, endPoint x: 437, endPoint y: 194, distance: 338.9
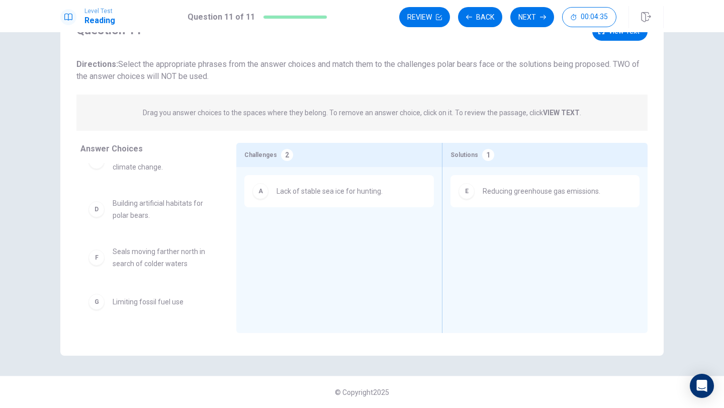
scroll to position [70, 0]
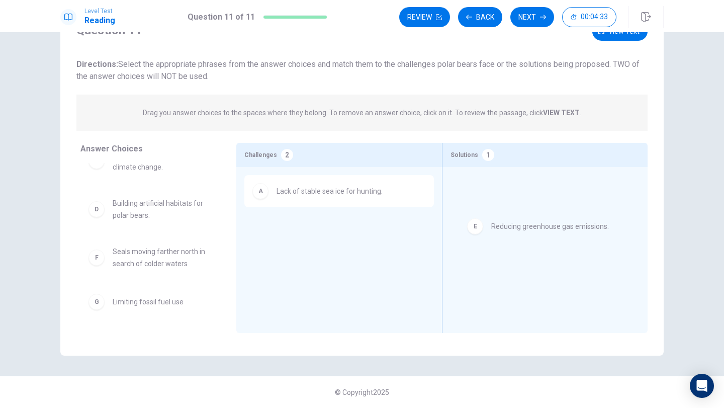
drag, startPoint x: 476, startPoint y: 191, endPoint x: 485, endPoint y: 227, distance: 37.8
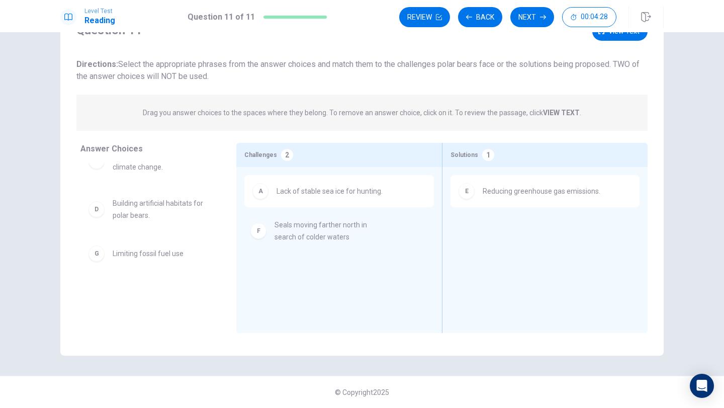
drag, startPoint x: 150, startPoint y: 259, endPoint x: 314, endPoint y: 231, distance: 166.7
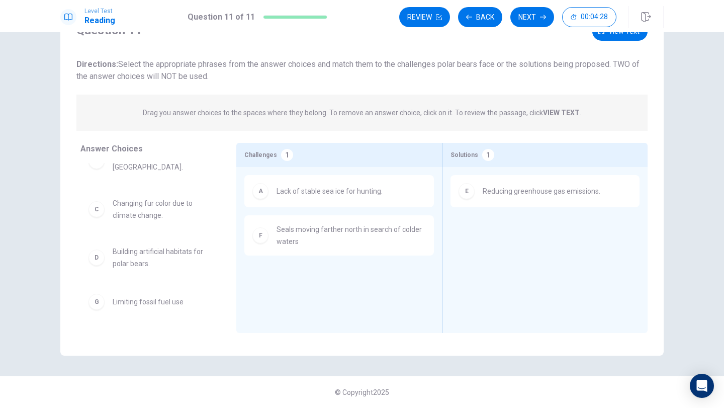
scroll to position [22, 0]
drag, startPoint x: 165, startPoint y: 299, endPoint x: 567, endPoint y: 218, distance: 410.6
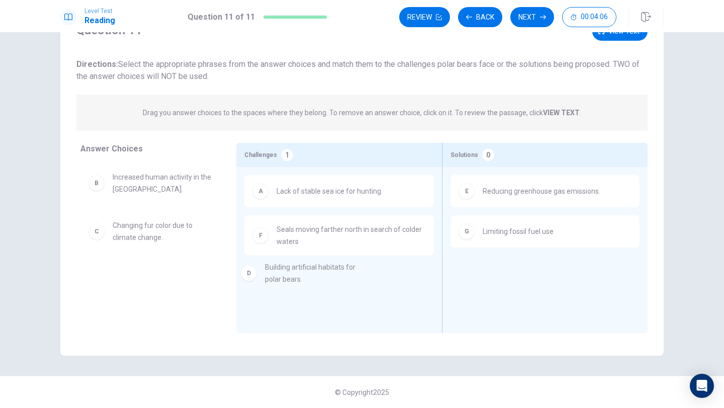
drag, startPoint x: 153, startPoint y: 278, endPoint x: 308, endPoint y: 270, distance: 154.7
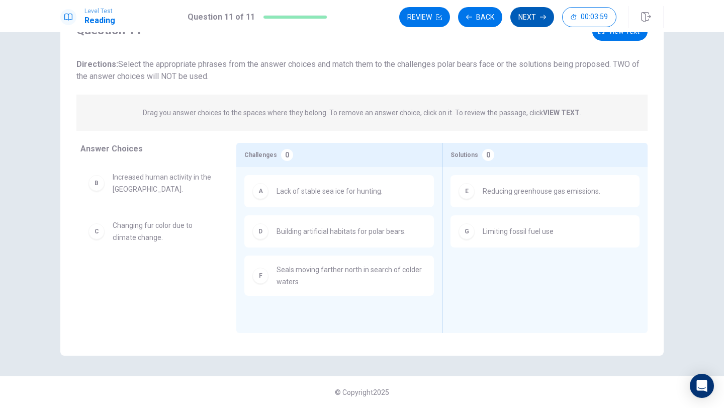
click at [531, 13] on button "Next" at bounding box center [533, 17] width 44 height 20
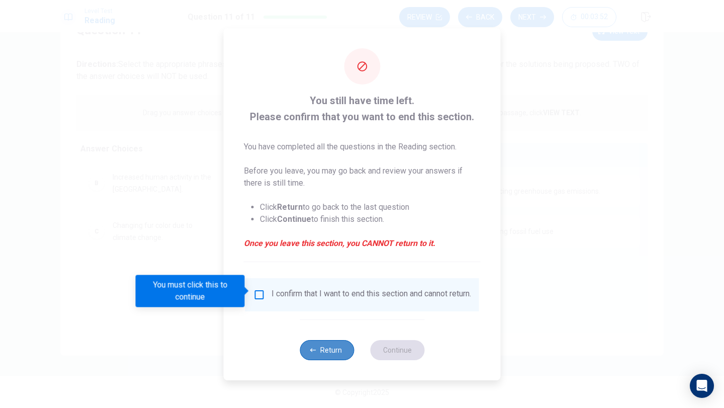
click at [316, 350] on icon "button" at bounding box center [313, 350] width 6 height 6
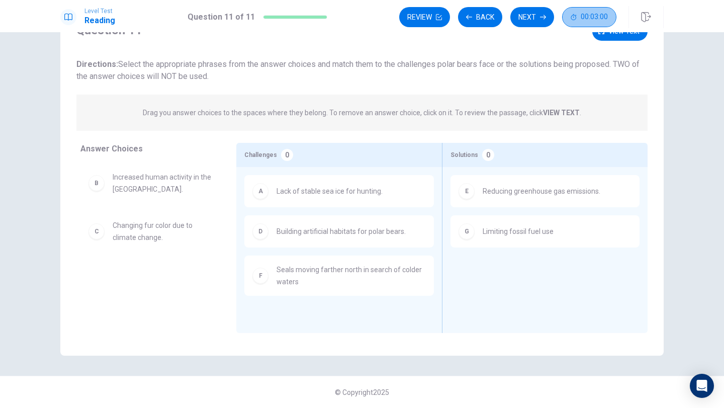
click at [593, 17] on span "00:03:00" at bounding box center [594, 17] width 27 height 8
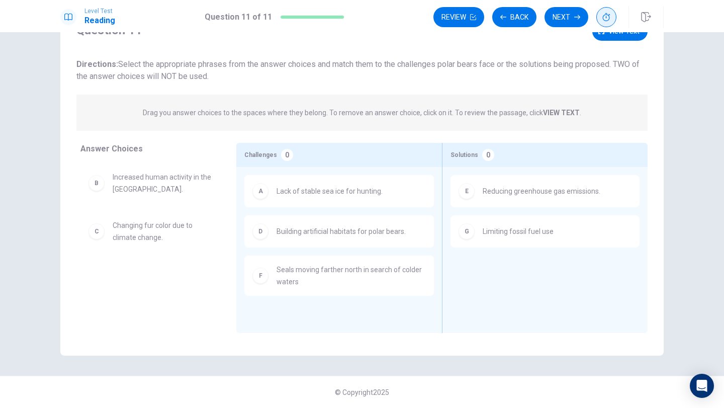
click at [606, 10] on button "button" at bounding box center [607, 17] width 20 height 20
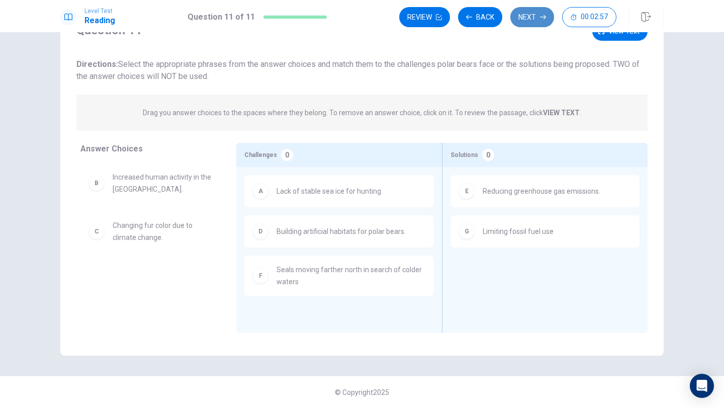
click at [524, 17] on button "Next" at bounding box center [533, 17] width 44 height 20
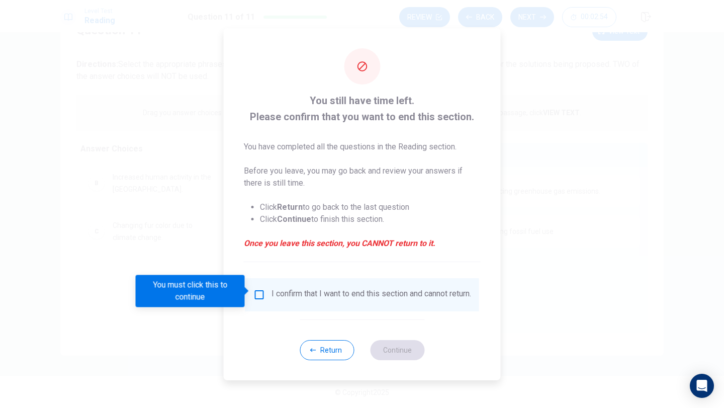
click at [258, 291] on input "You must click this to continue" at bounding box center [260, 295] width 12 height 12
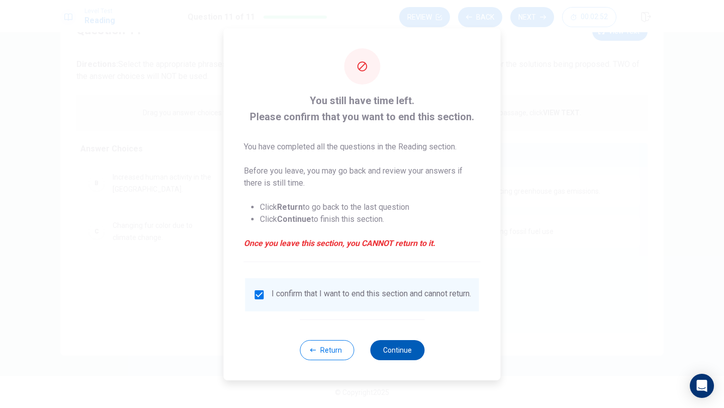
click at [408, 353] on button "Continue" at bounding box center [397, 350] width 54 height 20
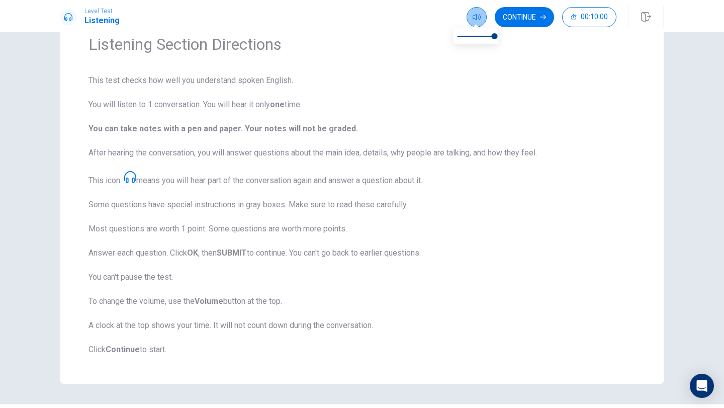
click at [477, 15] on icon "button" at bounding box center [477, 17] width 8 height 8
type input "0.7"
click at [483, 36] on span at bounding box center [476, 36] width 37 height 14
click at [131, 178] on icon at bounding box center [130, 177] width 12 height 12
click at [539, 13] on button "Continue" at bounding box center [524, 17] width 59 height 20
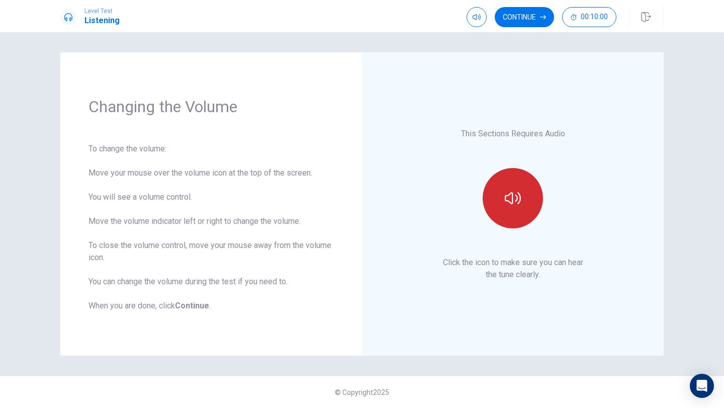
click at [529, 193] on button "button" at bounding box center [513, 198] width 60 height 60
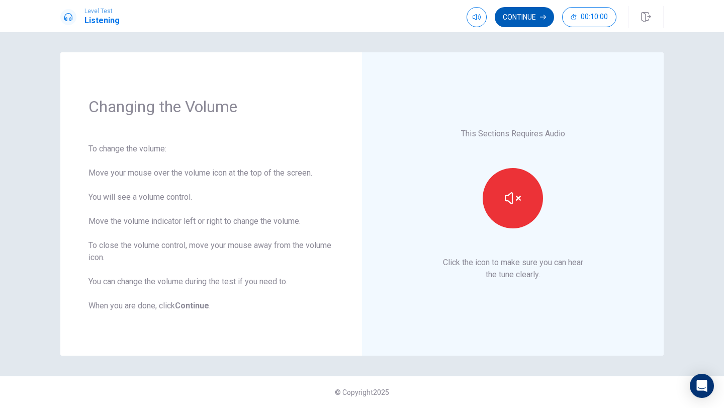
click at [530, 19] on button "Continue" at bounding box center [524, 17] width 59 height 20
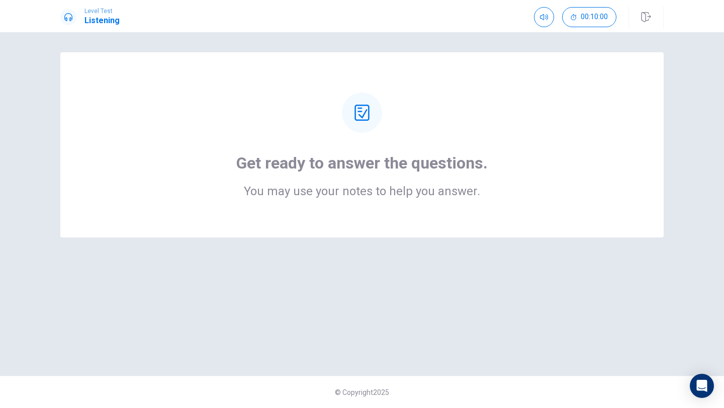
click at [408, 221] on div "Get ready to answer the questions. You may use your notes to help you answer." at bounding box center [362, 144] width 604 height 185
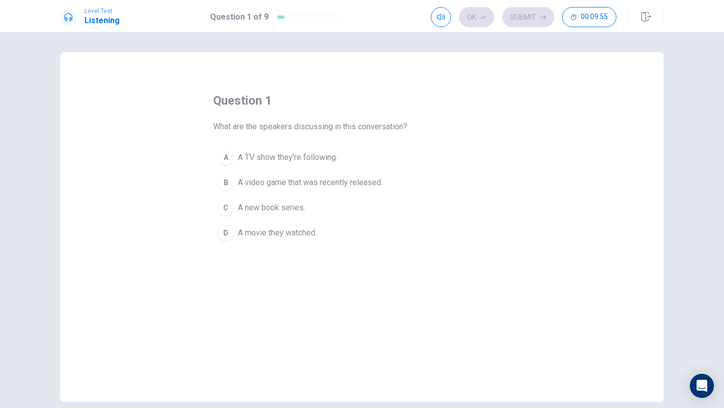
click at [235, 180] on button "B A video game that was recently released." at bounding box center [362, 182] width 298 height 25
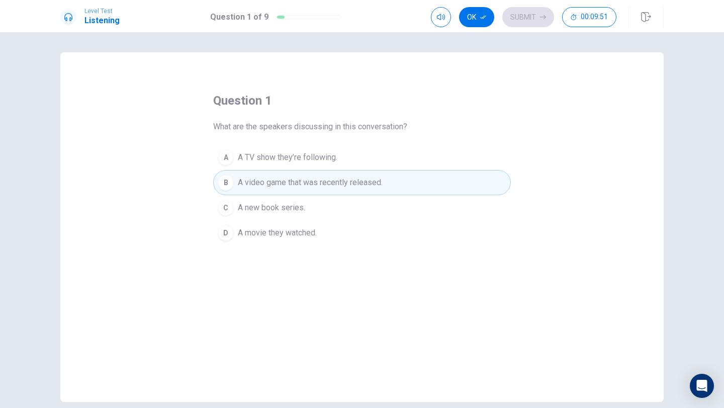
click at [259, 184] on span "A video game that was recently released." at bounding box center [310, 183] width 145 height 12
click at [471, 18] on button "Ok" at bounding box center [476, 17] width 35 height 20
click at [522, 20] on button "Submit" at bounding box center [529, 17] width 52 height 20
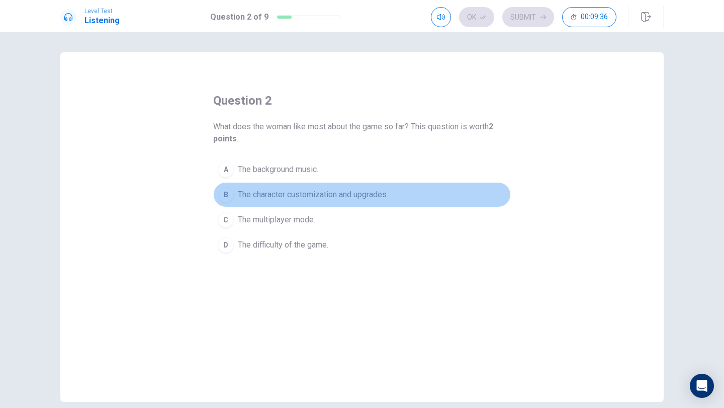
click at [233, 189] on button "B The character customization and upgrades." at bounding box center [362, 194] width 298 height 25
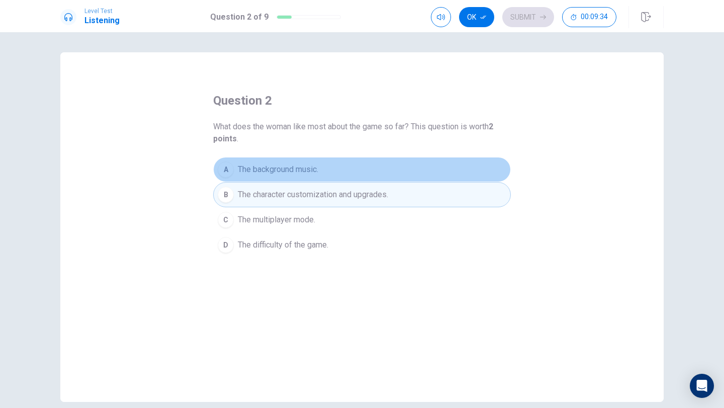
click at [224, 172] on div "A" at bounding box center [226, 170] width 16 height 16
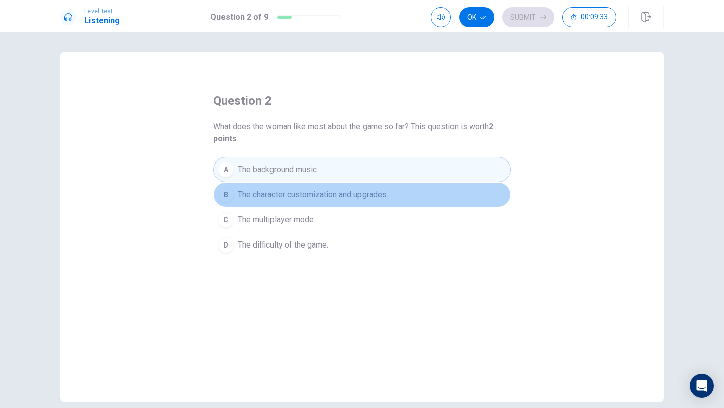
click at [229, 190] on div "B" at bounding box center [226, 195] width 16 height 16
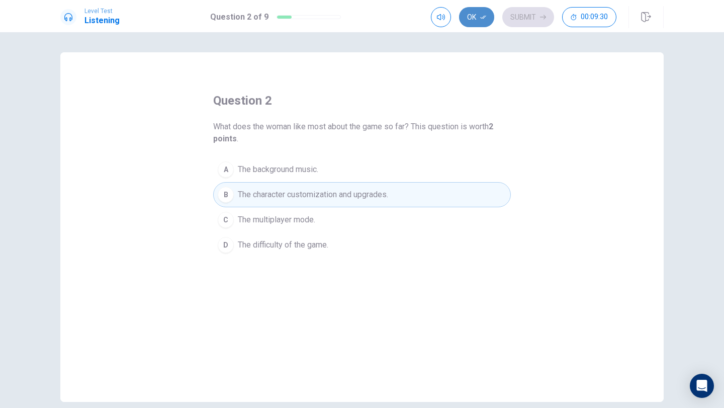
click at [467, 15] on button "Ok" at bounding box center [476, 17] width 35 height 20
click at [529, 14] on button "Submit" at bounding box center [529, 17] width 52 height 20
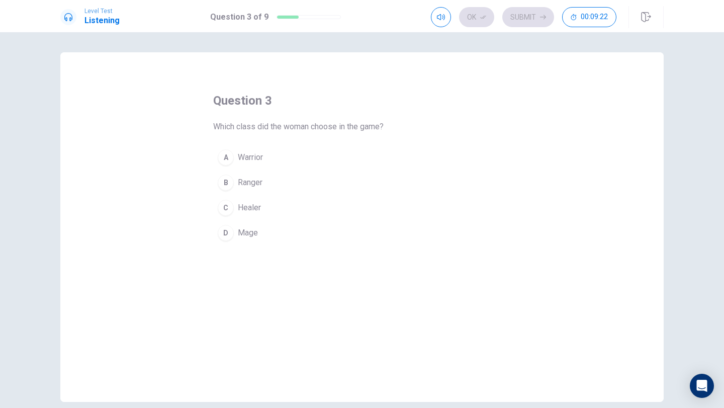
click at [227, 180] on div "B" at bounding box center [226, 183] width 16 height 16
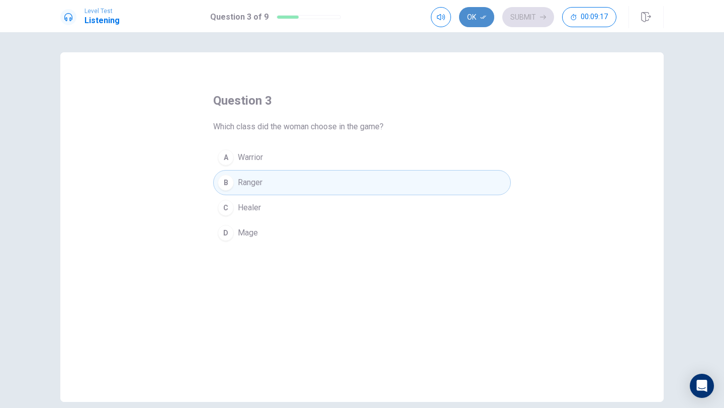
click at [479, 20] on button "Ok" at bounding box center [476, 17] width 35 height 20
click at [526, 17] on button "Submit" at bounding box center [529, 17] width 52 height 20
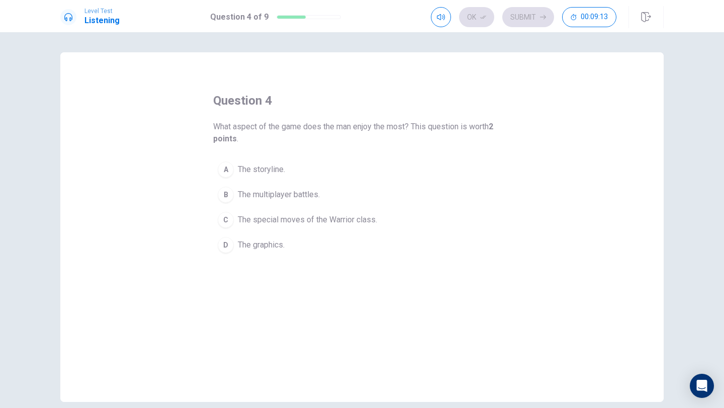
click at [470, 19] on div "Ok Submit 00:09:13" at bounding box center [524, 17] width 186 height 20
click at [228, 193] on div "B" at bounding box center [226, 195] width 16 height 16
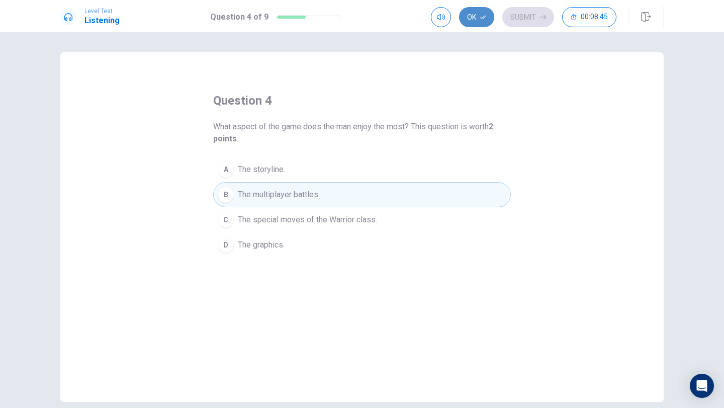
click at [471, 16] on button "Ok" at bounding box center [476, 17] width 35 height 20
click at [504, 16] on button "Submit" at bounding box center [529, 17] width 52 height 20
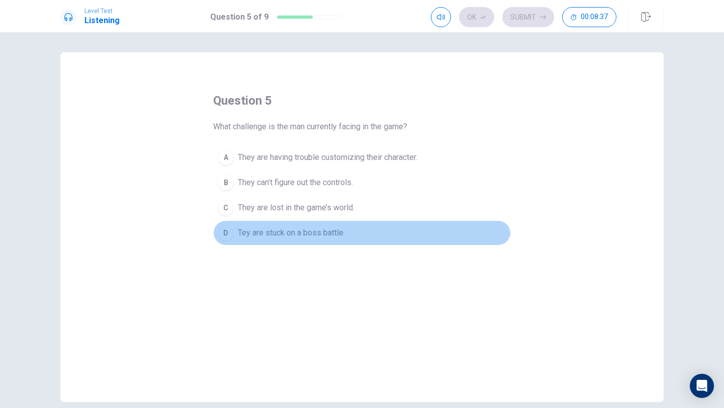
click at [234, 232] on button "D [PERSON_NAME] are stuck on a boss battle." at bounding box center [362, 232] width 298 height 25
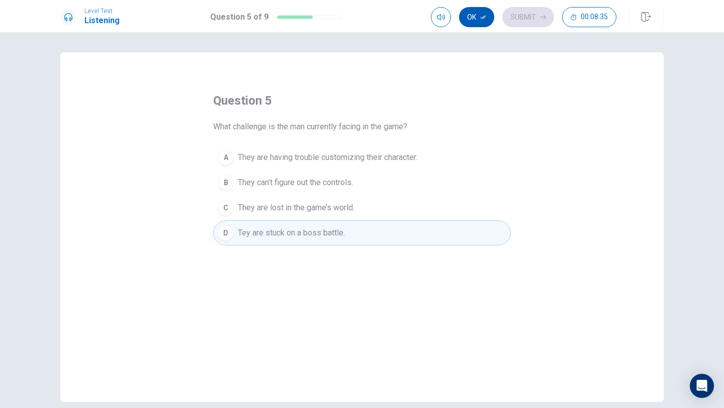
click at [478, 22] on button "Ok" at bounding box center [476, 17] width 35 height 20
click at [532, 8] on button "Submit" at bounding box center [529, 17] width 52 height 20
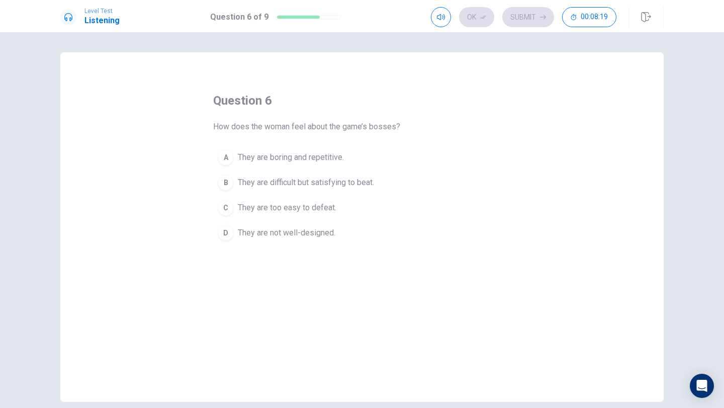
click at [234, 182] on button "B They are difficult but satisfying to beat." at bounding box center [362, 182] width 298 height 25
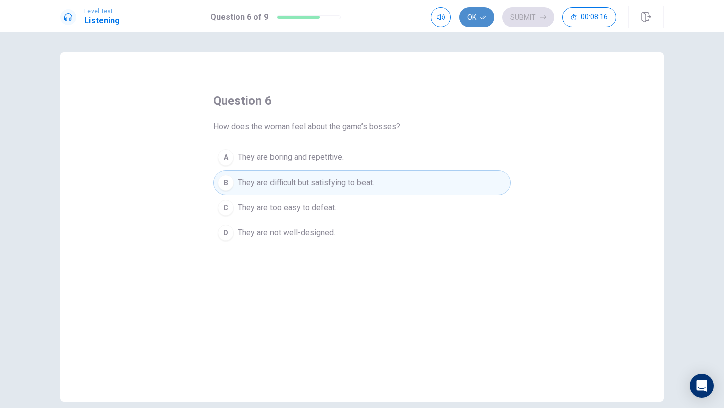
click at [491, 17] on button "Ok" at bounding box center [476, 17] width 35 height 20
click at [533, 27] on div "Ok Submit 00:08:16" at bounding box center [547, 17] width 233 height 22
click at [532, 19] on button "Submit" at bounding box center [529, 17] width 52 height 20
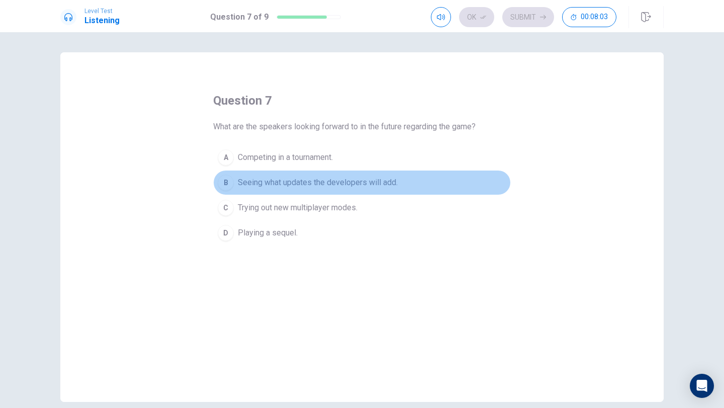
click at [222, 182] on div "B" at bounding box center [226, 183] width 16 height 16
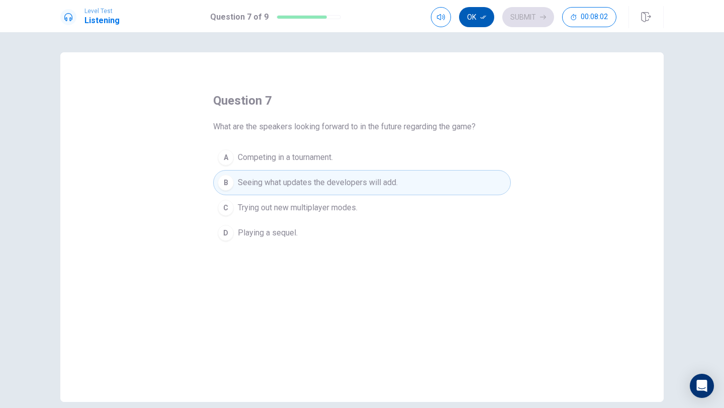
click at [479, 18] on button "Ok" at bounding box center [476, 17] width 35 height 20
click at [501, 17] on div "Ok Submit 00:08:02" at bounding box center [524, 17] width 186 height 20
click at [520, 19] on button "Submit" at bounding box center [529, 17] width 52 height 20
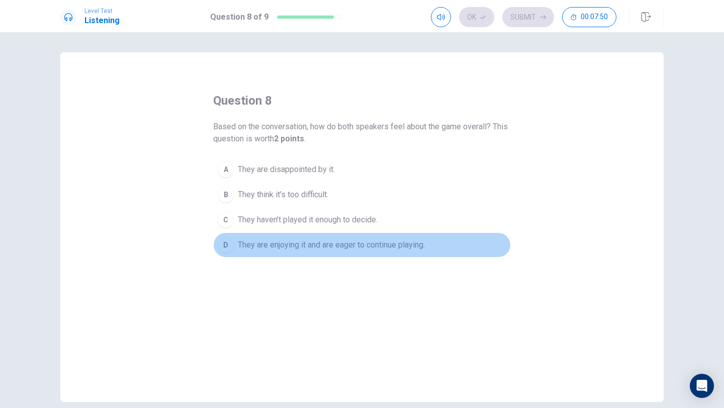
click at [226, 243] on div "D" at bounding box center [226, 245] width 16 height 16
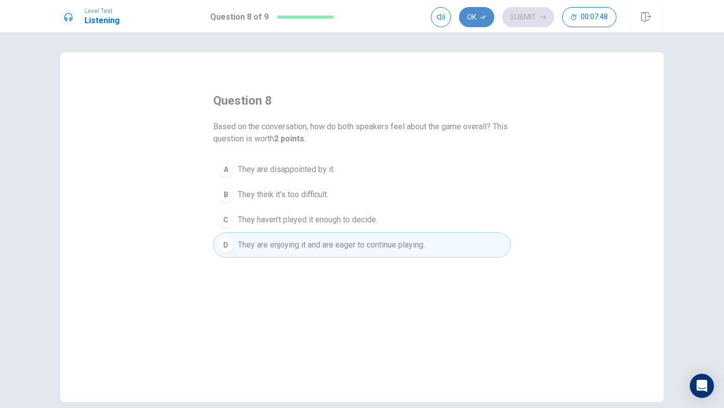
click at [481, 14] on icon "button" at bounding box center [483, 17] width 6 height 6
click at [536, 15] on button "Submit" at bounding box center [529, 17] width 52 height 20
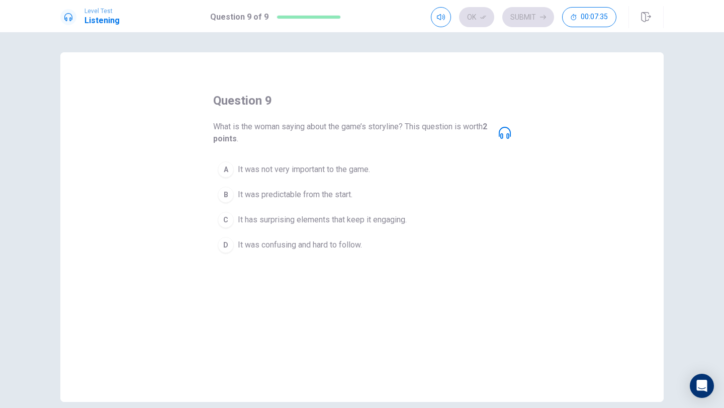
click at [227, 216] on div "C" at bounding box center [226, 220] width 16 height 16
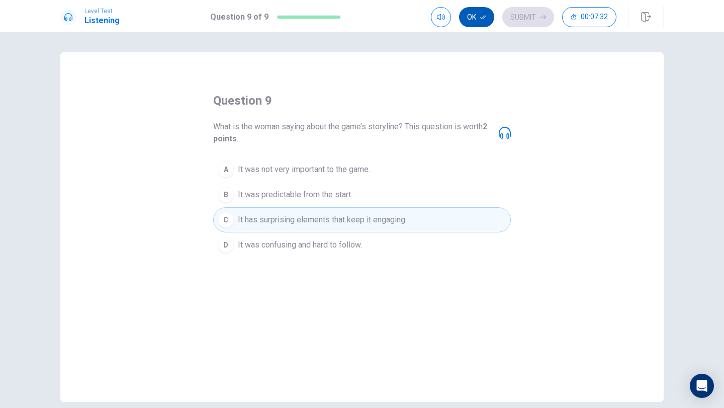
click at [479, 9] on button "Ok" at bounding box center [476, 17] width 35 height 20
click at [524, 10] on button "Submit" at bounding box center [529, 17] width 52 height 20
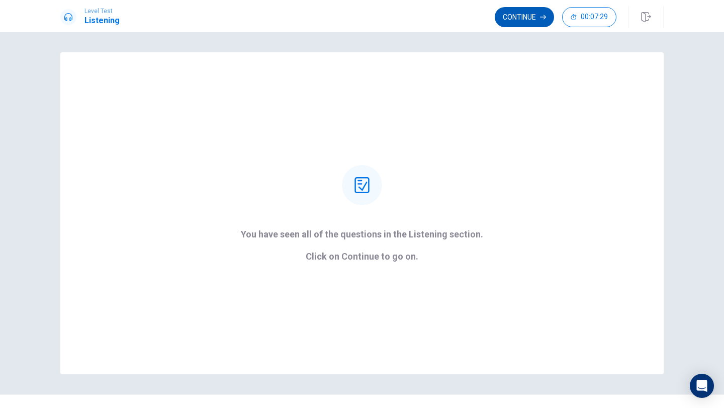
click at [518, 18] on button "Continue" at bounding box center [524, 17] width 59 height 20
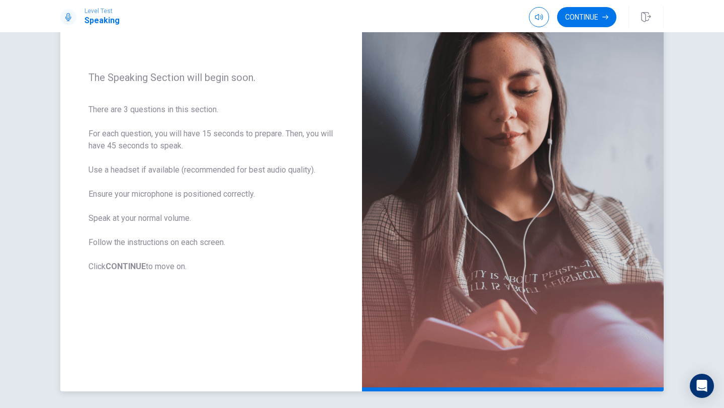
scroll to position [116, 0]
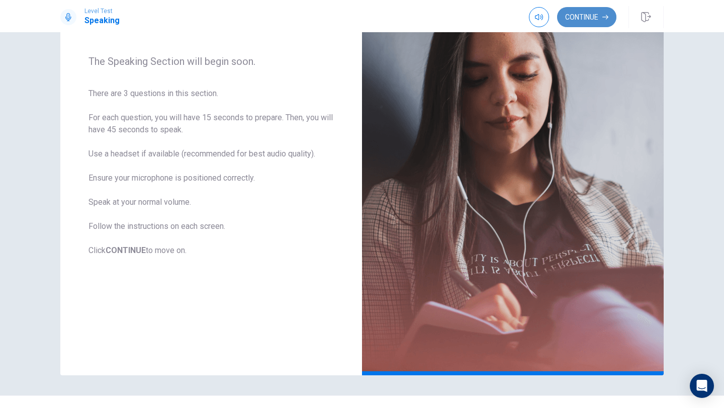
click at [573, 10] on button "Continue" at bounding box center [586, 17] width 59 height 20
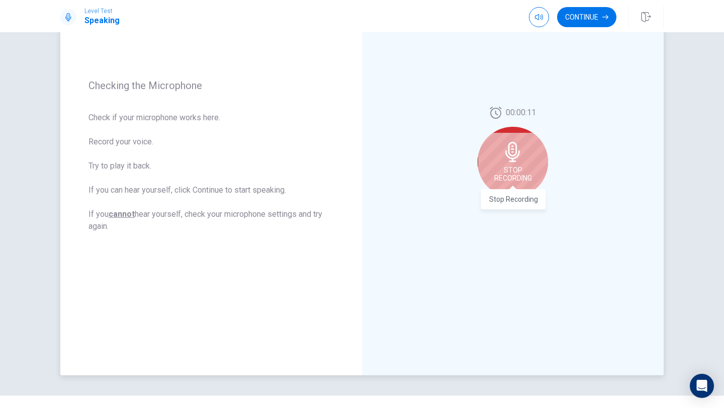
click at [519, 168] on span "Stop Recording" at bounding box center [514, 174] width 38 height 16
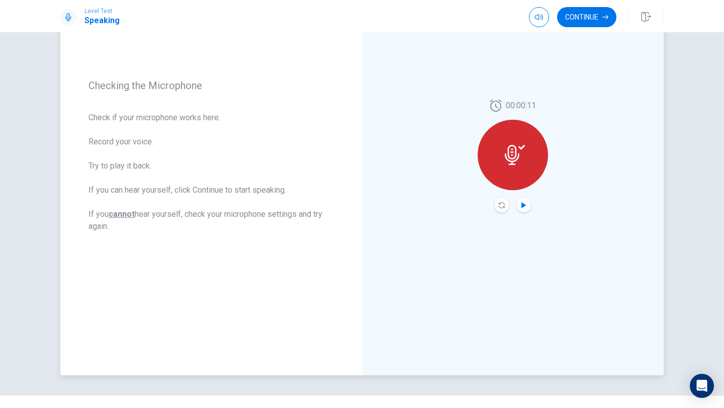
click at [525, 204] on icon "Play Audio" at bounding box center [524, 205] width 6 height 6
click at [597, 15] on button "Continue" at bounding box center [586, 17] width 59 height 20
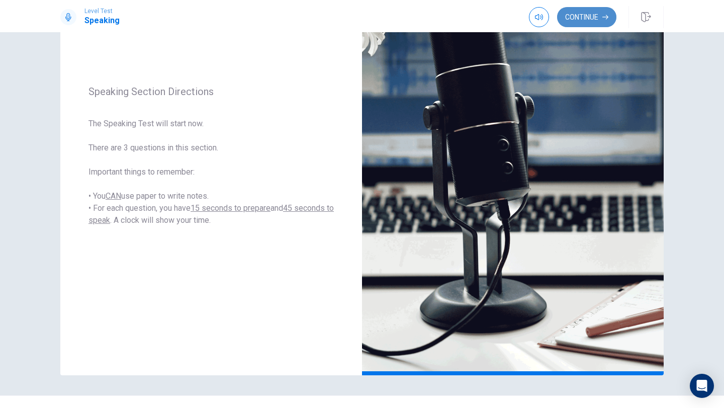
click at [583, 18] on button "Continue" at bounding box center [586, 17] width 59 height 20
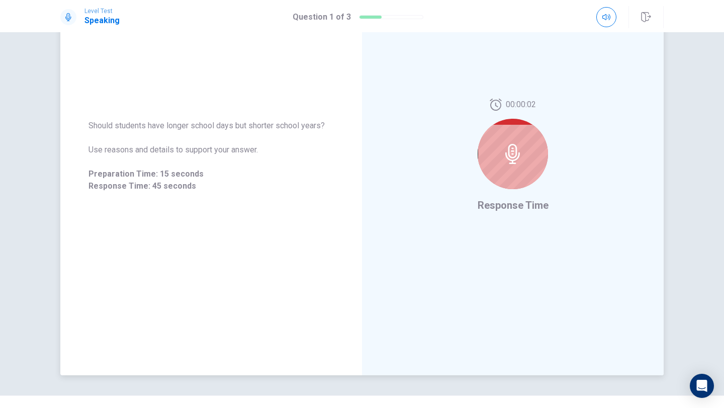
click at [534, 164] on div at bounding box center [513, 154] width 70 height 70
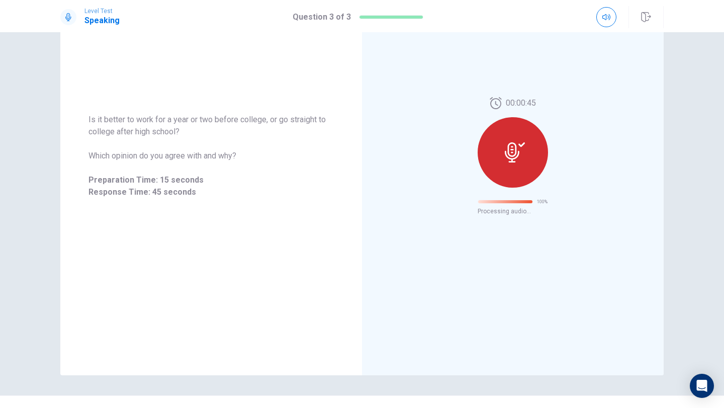
scroll to position [0, 0]
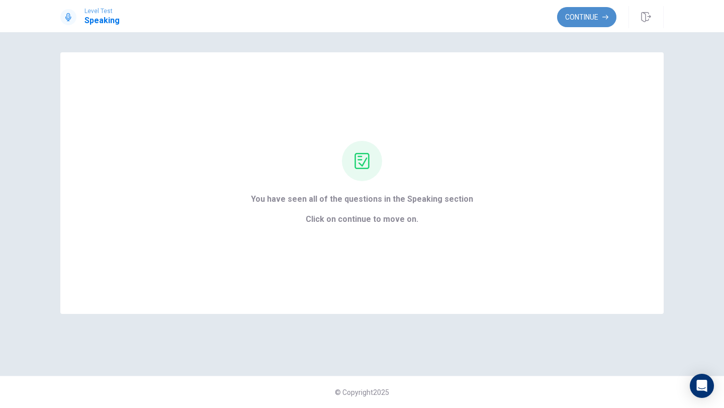
click at [585, 18] on button "Continue" at bounding box center [586, 17] width 59 height 20
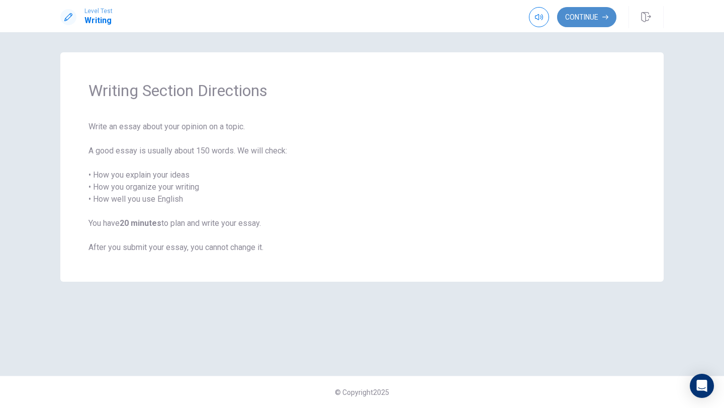
click at [584, 21] on button "Continue" at bounding box center [586, 17] width 59 height 20
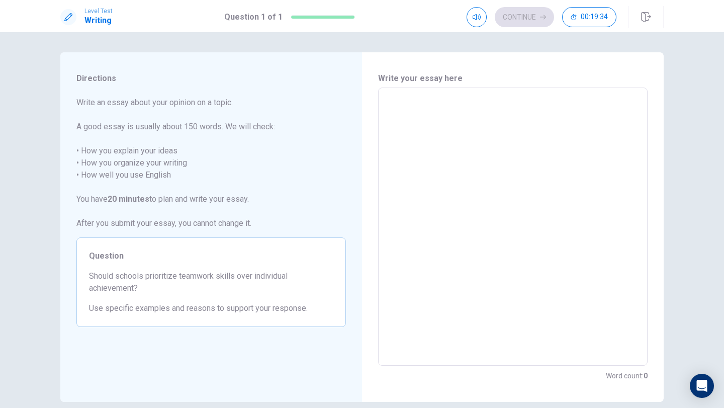
click at [393, 116] on textarea at bounding box center [513, 227] width 256 height 262
type textarea "t"
type textarea "x"
type textarea "to"
type textarea "x"
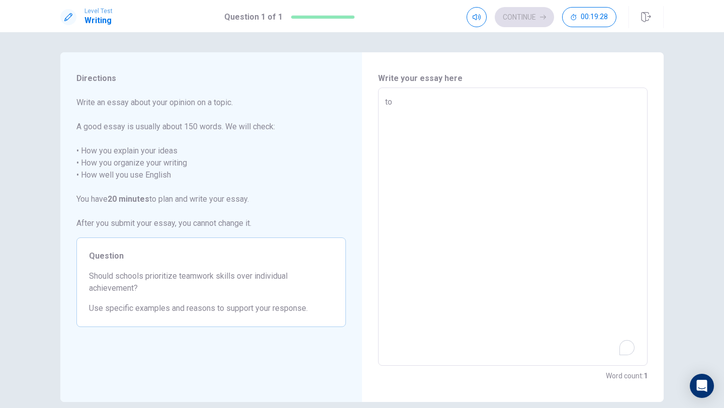
type textarea "t"
type textarea "x"
type textarea "T"
type textarea "x"
type textarea "To"
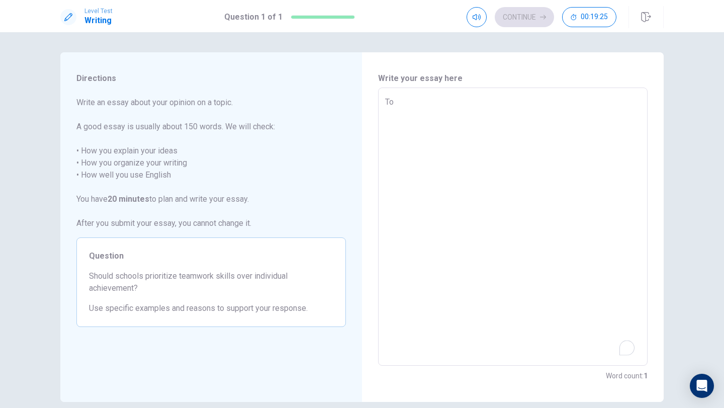
type textarea "x"
type textarea "[PERSON_NAME]"
type textarea "x"
type textarea "Toda"
type textarea "x"
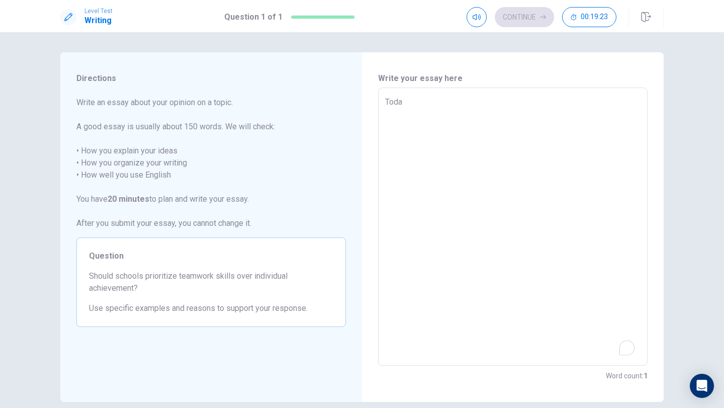
type textarea "[DATE]"
type textarea "x"
type textarea "[DATE]"
type textarea "x"
type textarea "[DATE] I"
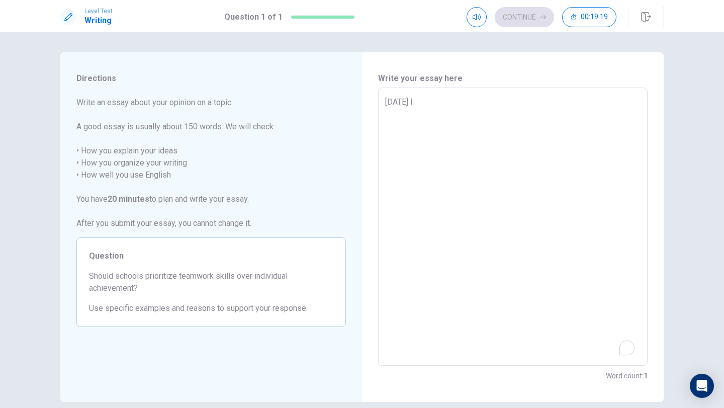
type textarea "x"
type textarea "[DATE] I"
type textarea "x"
type textarea "[DATE] I w"
type textarea "x"
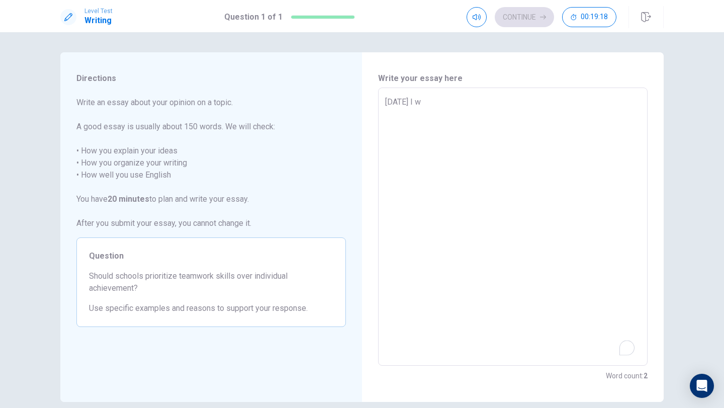
type textarea "[DATE] I wi"
type textarea "x"
type textarea "[DATE] I wil"
type textarea "x"
type textarea "[DATE] I will"
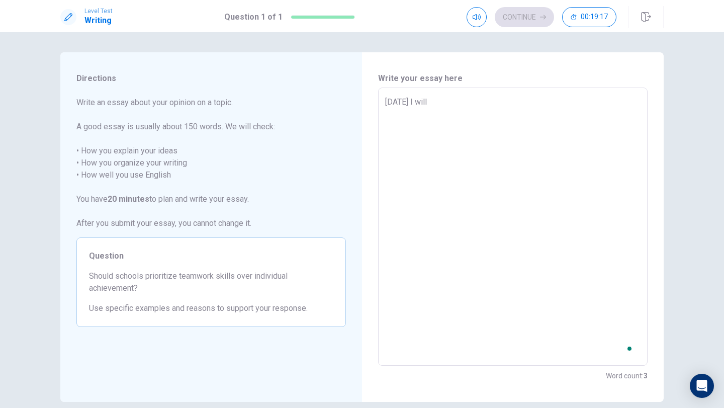
type textarea "x"
type textarea "[DATE] I will"
type textarea "x"
type textarea "[DATE] I will t"
type textarea "x"
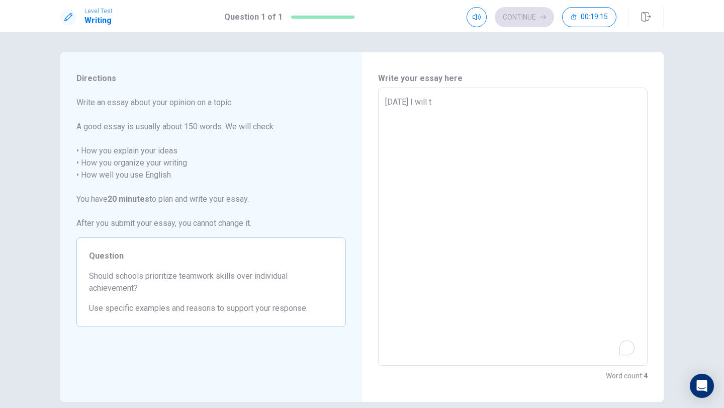
type textarea "[DATE] I will to"
type textarea "x"
type textarea "[DATE] I will t"
type textarea "x"
type textarea "[DATE] I will ta"
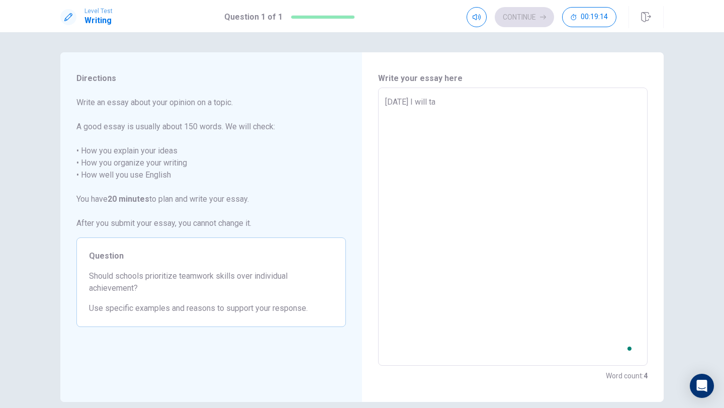
type textarea "x"
type textarea "[DATE] I will tal"
type textarea "x"
type textarea "[DATE] I will talk"
type textarea "x"
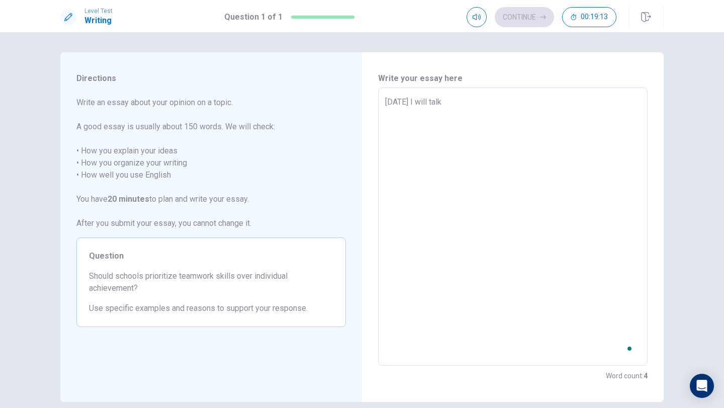
type textarea "[DATE] I will talk"
type textarea "x"
type textarea "[DATE] I will talk a"
type textarea "x"
type textarea "[DATE] I will talk ab"
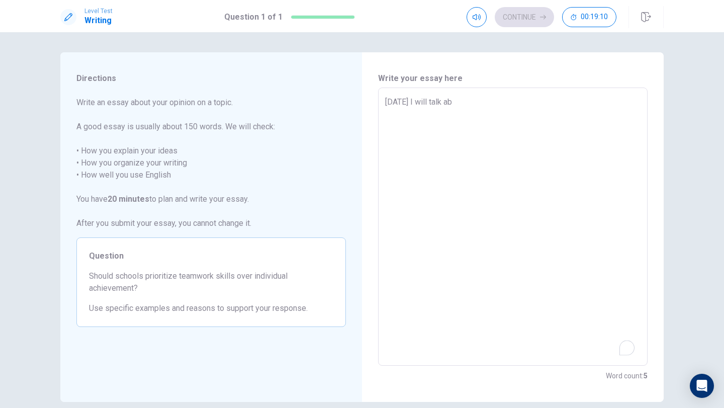
type textarea "x"
type textarea "[DATE] I will talk abo"
type textarea "x"
type textarea "[DATE] I will talk abou"
type textarea "x"
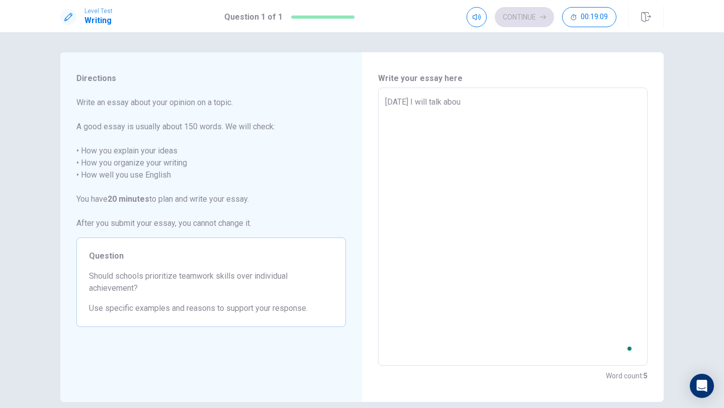
type textarea "[DATE] I will talk about"
type textarea "x"
type textarea "[DATE] I will talk about"
type textarea "x"
type textarea "[DATE] I will talk about a"
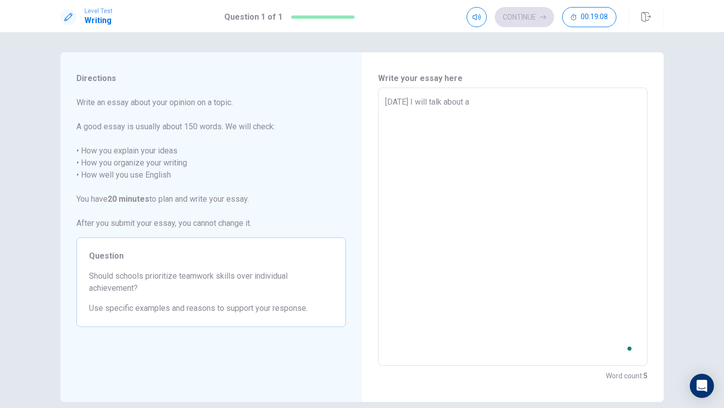
type textarea "x"
type textarea "[DATE] I will talk about a"
type textarea "x"
type textarea "[DATE] I will talk about a p"
type textarea "x"
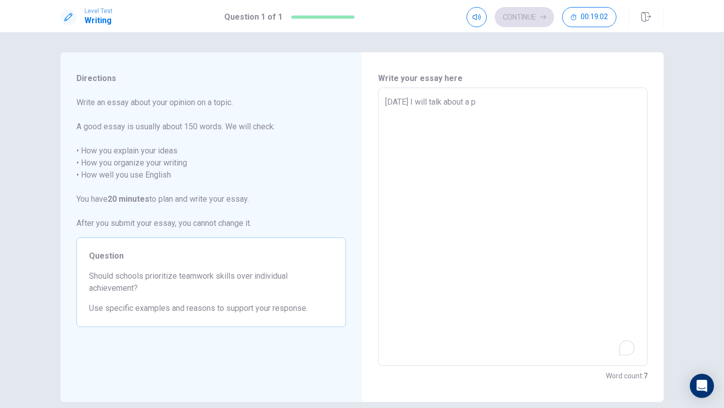
type textarea "[DATE] I will talk about a pr"
type textarea "x"
type textarea "[DATE] I will talk about a pro"
type textarea "x"
type textarea "[DATE] I will talk about a prob"
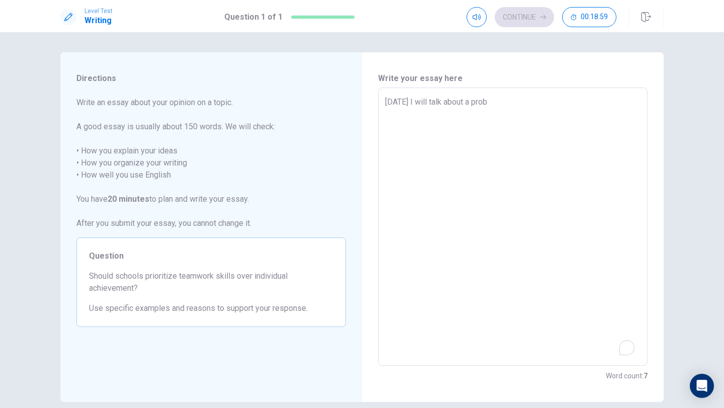
type textarea "x"
type textarea "[DATE] I will talk about a probl"
type textarea "x"
type textarea "[DATE] I will talk about a proble"
type textarea "x"
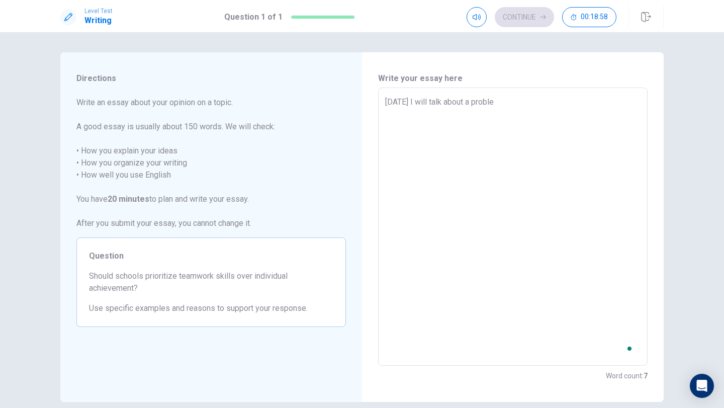
type textarea "[DATE] I will talk about a problem"
type textarea "x"
type textarea "[DATE] I will talk about a problem"
type textarea "x"
type textarea "[DATE] I will talk about a problem"
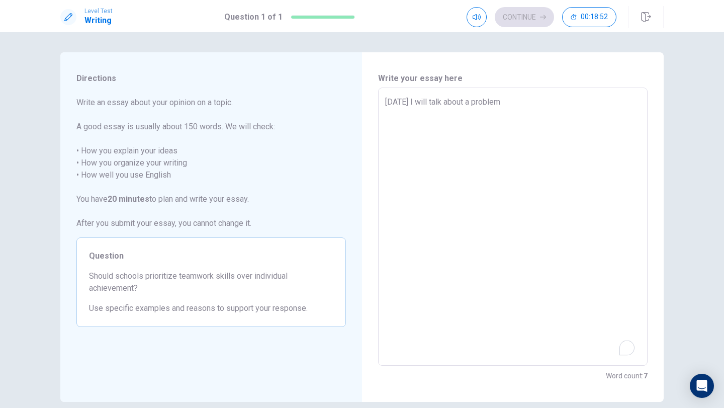
type textarea "x"
type textarea "[DATE] I will talk about a problem,"
type textarea "x"
type textarea "[DATE] I will talk about a problem,"
type textarea "x"
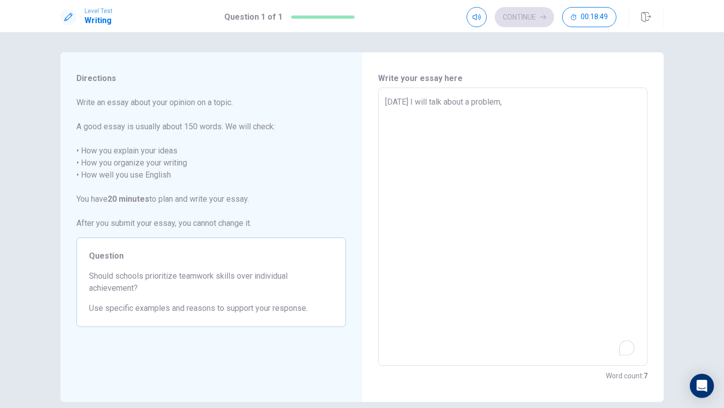
type textarea "[DATE] I will talk about a problem, s"
type textarea "x"
type textarea "[DATE] I will talk about a problem, sh"
type textarea "x"
type textarea "[DATE] I will talk about a problem, sho"
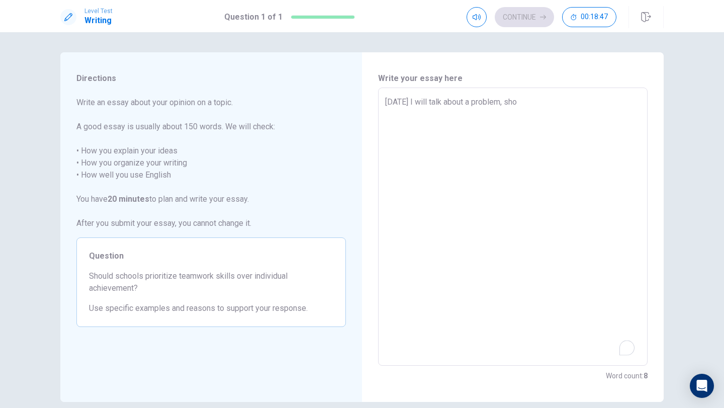
type textarea "x"
type textarea "[DATE] I will talk about a problem, shou"
type textarea "x"
type textarea "[DATE] I will talk about a problem, shoul"
type textarea "x"
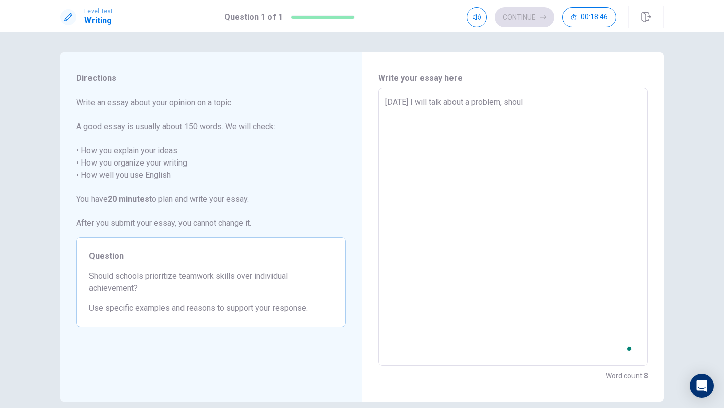
type textarea "[DATE] I will talk about a problem, should"
type textarea "x"
type textarea "[DATE] I will talk about a problem, should"
type textarea "x"
type textarea "[DATE] I will talk about a problem, should s"
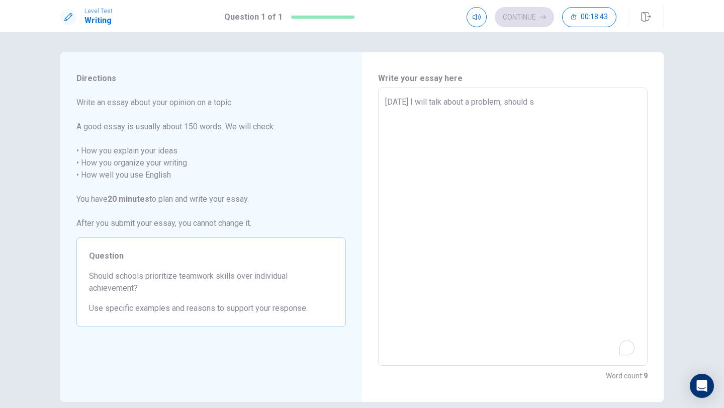
type textarea "x"
type textarea "[DATE] I will talk about a problem, should sc"
type textarea "x"
type textarea "[DATE] I will talk about a problem, should sch"
type textarea "x"
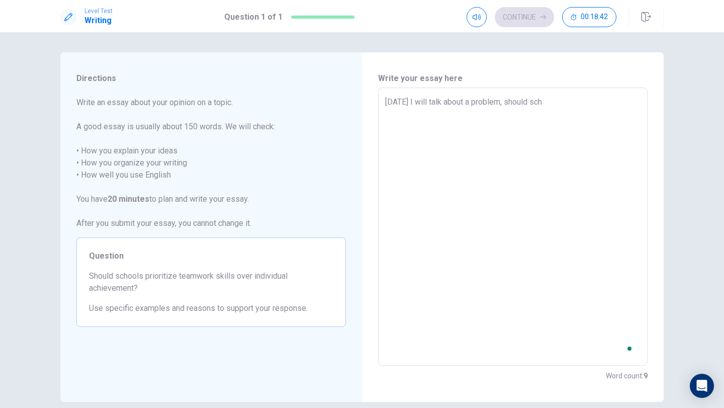
type textarea "[DATE] I will talk about a problem, should scho"
type textarea "x"
type textarea "[DATE] I will talk about a problem, should schoo"
type textarea "x"
type textarea "[DATE] I will talk about a problem, should school"
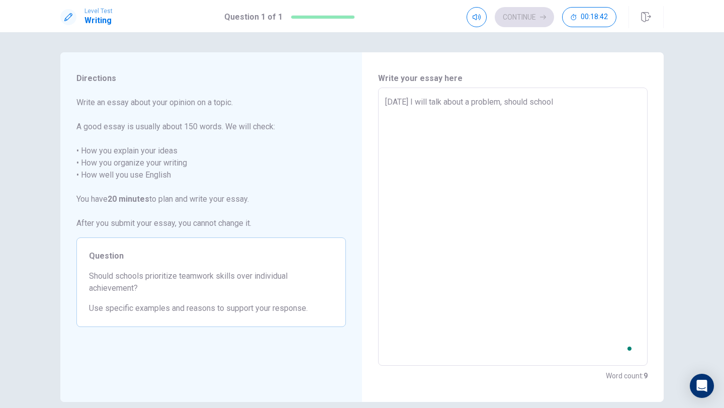
type textarea "x"
type textarea "[DATE] I will talk about a problem, should school"
type textarea "x"
type textarea "[DATE] I will talk about a problem, should school p"
type textarea "x"
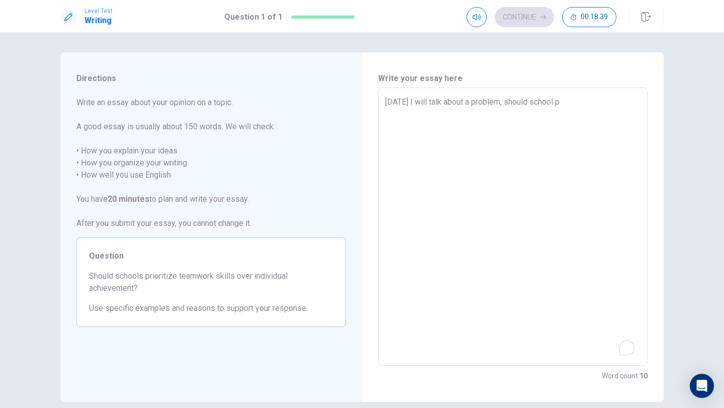
type textarea "[DATE] I will talk about a problem, should school pr"
type textarea "x"
type textarea "[DATE] I will talk about a problem, should school pri"
type textarea "x"
type textarea "[DATE] I will talk about a problem, should school prio"
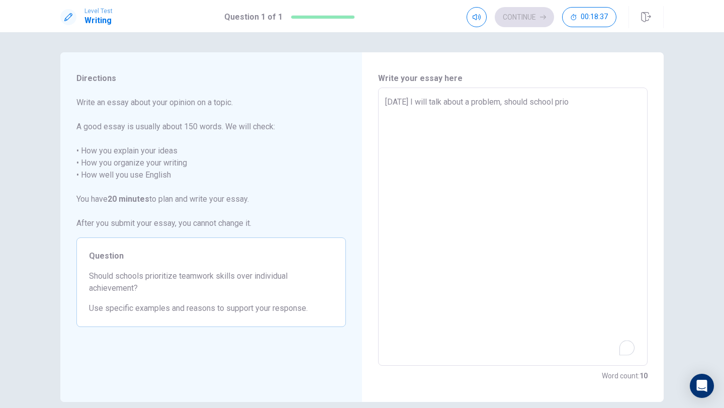
type textarea "x"
type textarea "[DATE] I will talk about a problem, should school prior"
type textarea "x"
type textarea "[DATE] I will talk about a problem, should school priori"
type textarea "x"
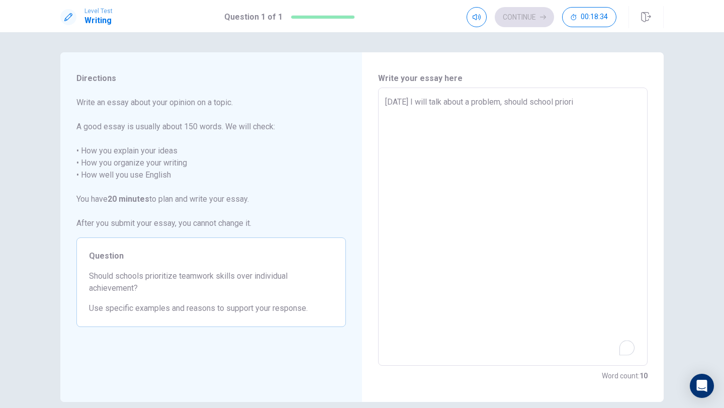
type textarea "[DATE] I will talk about a problem, should school priorit"
type textarea "x"
type textarea "[DATE] I will talk about a problem, should school prioriti"
type textarea "x"
type textarea "[DATE] I will talk about a problem, should school prioritiz"
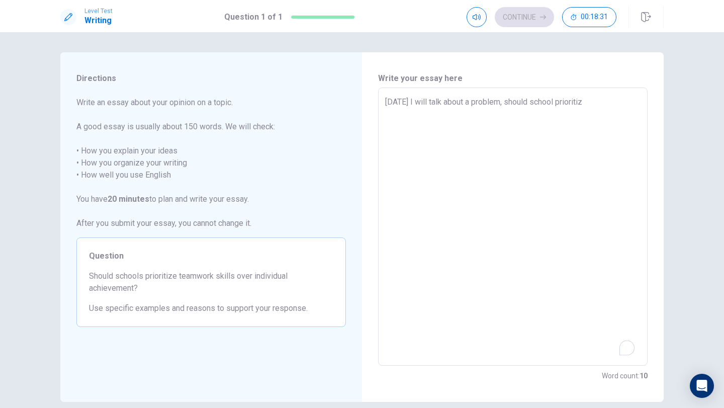
type textarea "x"
type textarea "[DATE] I will talk about a problem, should school prioritize"
type textarea "x"
type textarea "[DATE] I will talk about a problem, should school prioritize"
type textarea "x"
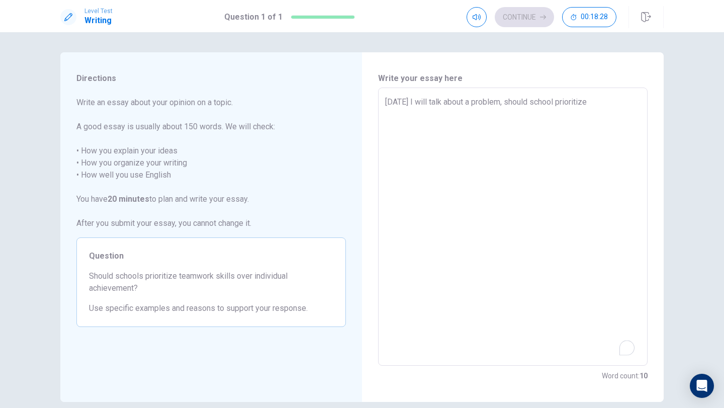
type textarea "[DATE] I will talk about a problem, should school prioritize h"
type textarea "x"
type textarea "[DATE] I will talk about a problem, should school prioritize ho"
type textarea "x"
type textarea "[DATE] I will talk about a problem, should school prioritize hom"
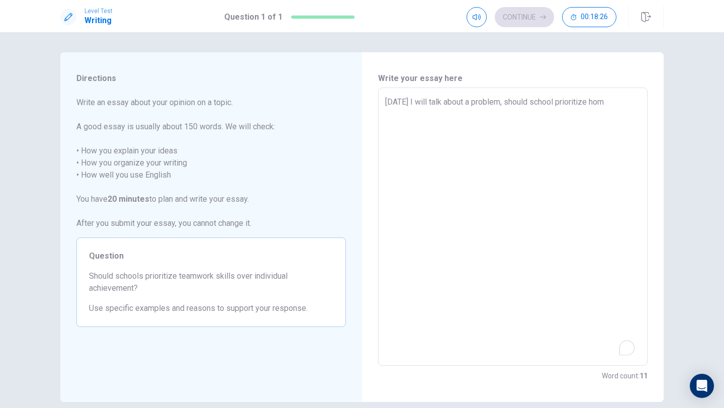
type textarea "x"
type textarea "[DATE] I will talk about a problem, should school prioritize home"
type textarea "x"
type textarea "[DATE] I will talk about a problem, should school prioritize homew"
type textarea "x"
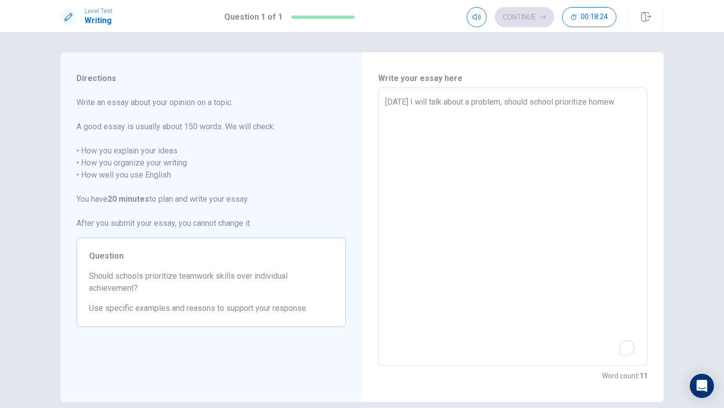
type textarea "[DATE] I will talk about a problem, should school prioritize homewo"
type textarea "x"
type textarea "[DATE] I will talk about a problem, should school prioritize homewor"
type textarea "x"
type textarea "[DATE] I will talk about a problem, should school prioritize homework"
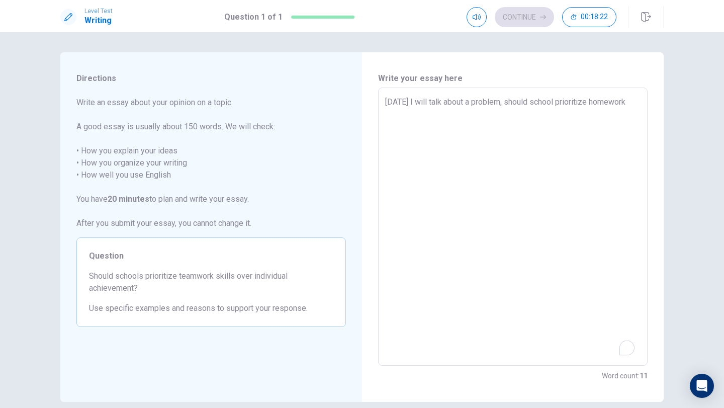
type textarea "x"
type textarea "[DATE] I will talk about a problem, should school prioritize homework"
type textarea "x"
type textarea "[DATE] I will talk about a problem, should school prioritize homework s"
type textarea "x"
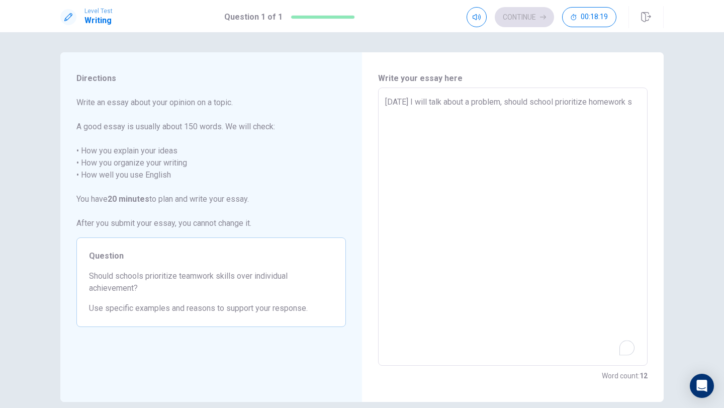
type textarea "[DATE] I will talk about a problem, should school prioritize homework sk"
type textarea "x"
type textarea "[DATE] I will talk about a problem, should school prioritize homework ski"
type textarea "x"
type textarea "[DATE] I will talk about a problem, should school prioritize homework skil"
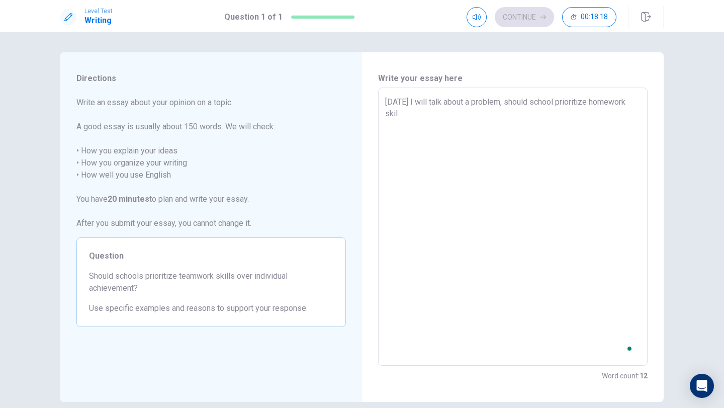
type textarea "x"
type textarea "[DATE] I will talk about a problem, should school prioritize homework skill"
type textarea "x"
type textarea "[DATE] I will talk about a problem, should school prioritize homework skills"
type textarea "x"
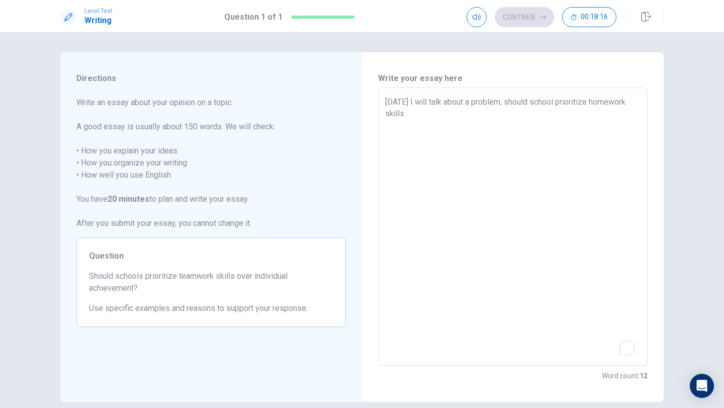
type textarea "[DATE] I will talk about a problem, should school prioritize homework skills"
type textarea "x"
type textarea "[DATE] I will talk about a problem, should school prioritize homework skills o"
type textarea "x"
type textarea "[DATE] I will talk about a problem, should school prioritize homework skills ov"
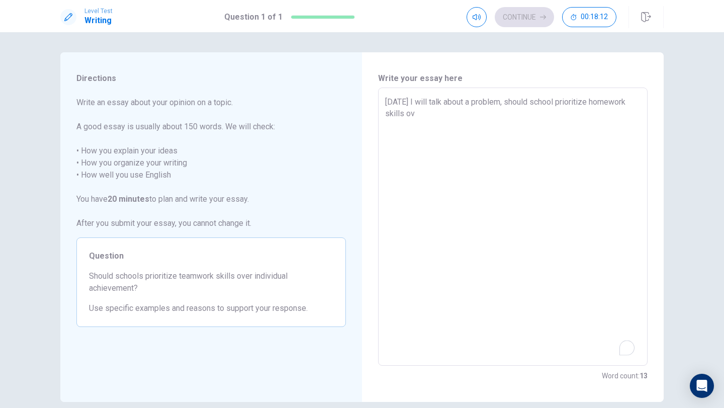
type textarea "x"
type textarea "[DATE] I will talk about a problem, should school prioritize homework skills ove"
type textarea "x"
type textarea "[DATE] I will talk about a problem, should school prioritize homework skills ov…"
type textarea "x"
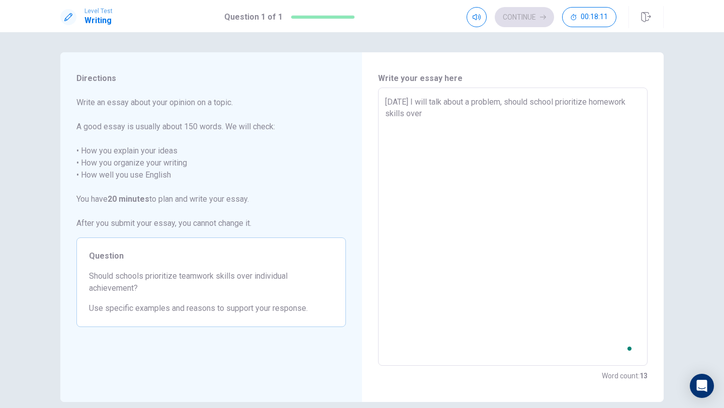
type textarea "[DATE] I will talk about a problem, should school prioritize homework skills ov…"
type textarea "x"
type textarea "[DATE] I will talk about a problem, should school prioritize homework skills ov…"
type textarea "x"
type textarea "[DATE] I will talk about a problem, should school prioritize homework skills ov…"
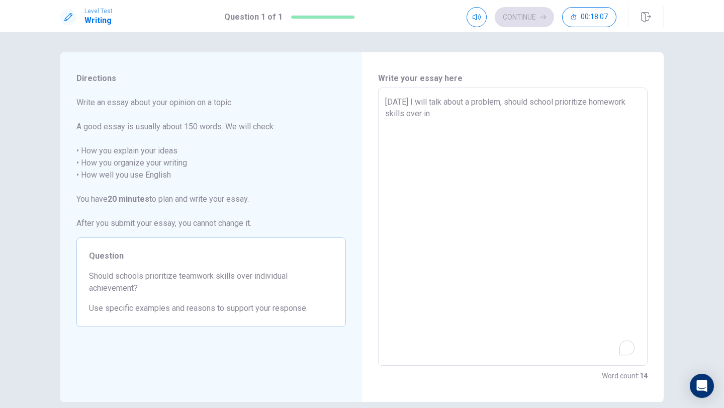
type textarea "x"
type textarea "[DATE] I will talk about a problem, should school prioritize homework skills ov…"
type textarea "x"
type textarea "[DATE] I will talk about a problem, should school prioritize homework skills ov…"
type textarea "x"
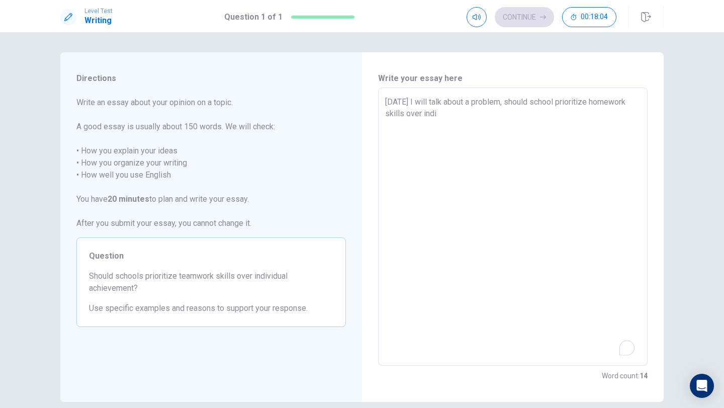
type textarea "[DATE] I will talk about a problem, should school prioritize homework skills ov…"
type textarea "x"
type textarea "[DATE] I will talk about a problem, should school prioritize homework skills ov…"
type textarea "x"
type textarea "[DATE] I will talk about a problem, should school prioritize homework skills ov…"
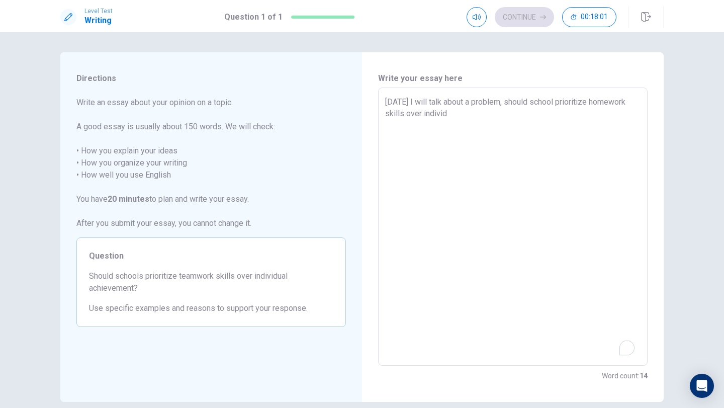
type textarea "x"
type textarea "[DATE] I will talk about a problem, should school prioritize homework skills ov…"
type textarea "x"
type textarea "[DATE] I will talk about a problem, should school prioritize homework skills ov…"
type textarea "x"
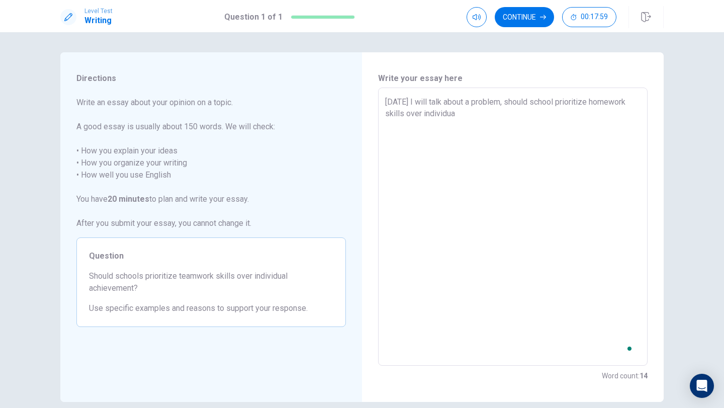
type textarea "[DATE] I will talk about a problem, should school prioritize homework skills ov…"
type textarea "x"
type textarea "[DATE] I will talk about a problem, should school prioritize homework skills ov…"
type textarea "x"
type textarea "[DATE] I will talk about a problem, should school prioritize homework skills ov…"
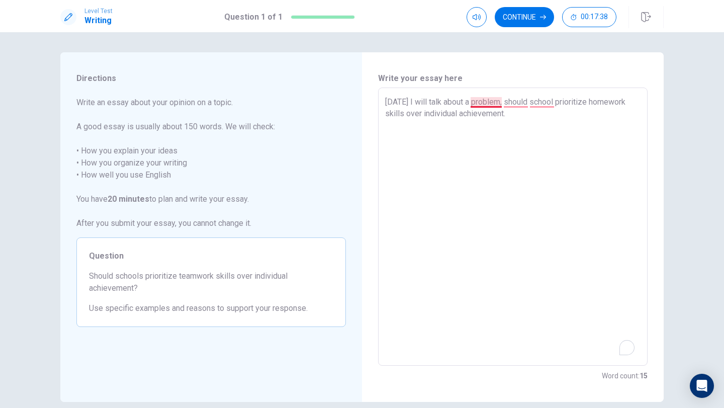
click at [489, 106] on textarea "[DATE] I will talk about a problem, should school prioritize homework skills ov…" at bounding box center [513, 227] width 256 height 262
click at [507, 116] on textarea "[DATE] I will talk about a problem, should school prioritize homework skills ov…" at bounding box center [513, 227] width 256 height 262
click at [507, 119] on textarea "[DATE] I will talk about a problem, should school prioritize homework skills ov…" at bounding box center [513, 227] width 256 height 262
click at [411, 127] on textarea "[DATE] I will talk about a problem, should school prioritize homework skills ov…" at bounding box center [513, 227] width 256 height 262
click at [596, 115] on textarea "[DATE] I will talk about a problem, should school prioritize homework skills ov…" at bounding box center [513, 227] width 256 height 262
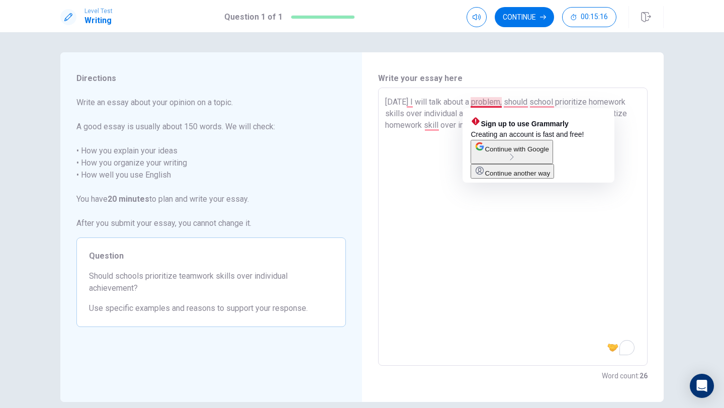
click at [466, 97] on textarea "[DATE] I will talk about a problem, should school prioritize homework skills ov…" at bounding box center [513, 227] width 256 height 262
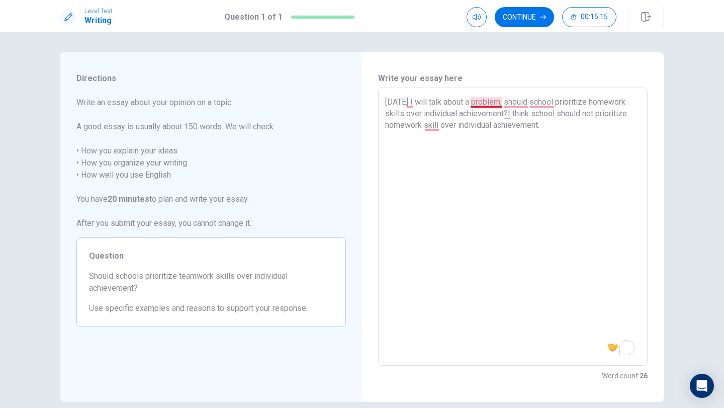
click at [498, 98] on textarea "[DATE] I will talk about a problem, should school prioritize homework skills ov…" at bounding box center [513, 227] width 256 height 262
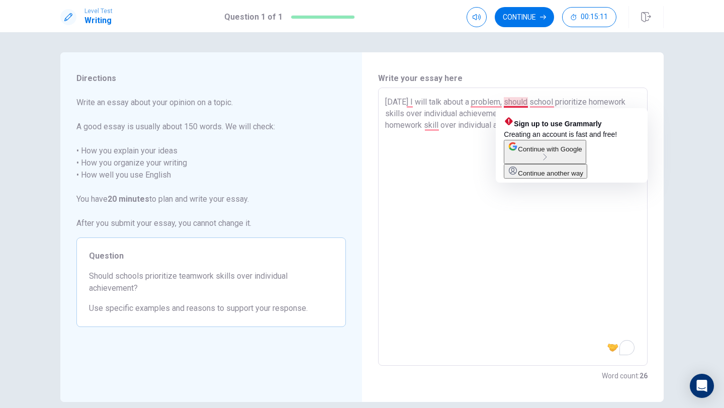
click at [506, 101] on textarea "[DATE] I will talk about a problem, should school prioritize homework skills ov…" at bounding box center [513, 227] width 256 height 262
click at [503, 101] on textarea "[DATE] I will talk about a problem, should school prioritize homework skills ov…" at bounding box center [513, 227] width 256 height 262
click at [505, 101] on textarea "[DATE] I will talk about a problem. should school prioritize homework skills ov…" at bounding box center [513, 227] width 256 height 262
click at [509, 101] on textarea "[DATE] I will talk about a problem. should school prioritize homework skills ov…" at bounding box center [513, 227] width 256 height 262
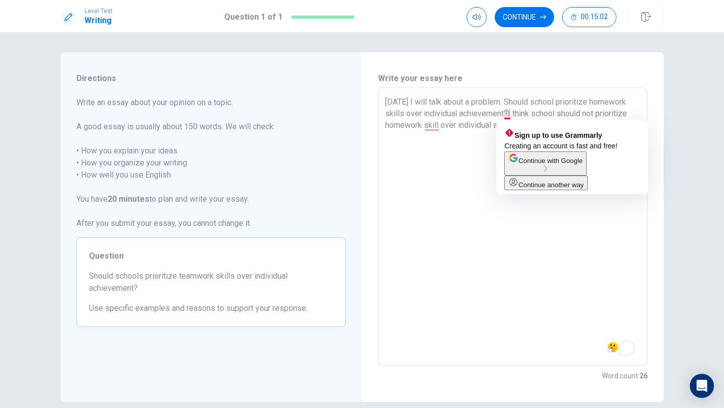
click at [507, 115] on textarea "[DATE] I will talk about a problem. Should school prioritize homework skills ov…" at bounding box center [513, 227] width 256 height 262
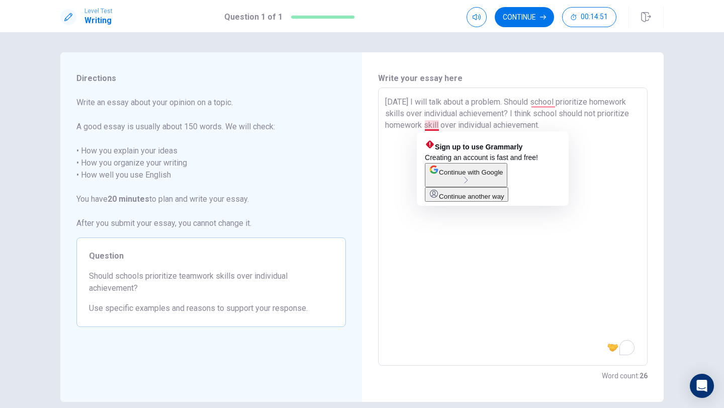
click at [436, 126] on textarea "[DATE] I will talk about a problem. Should school prioritize homework skills ov…" at bounding box center [513, 227] width 256 height 262
click at [441, 125] on textarea "[DATE] I will talk about a problem. Should school prioritize homework skills ov…" at bounding box center [513, 227] width 256 height 262
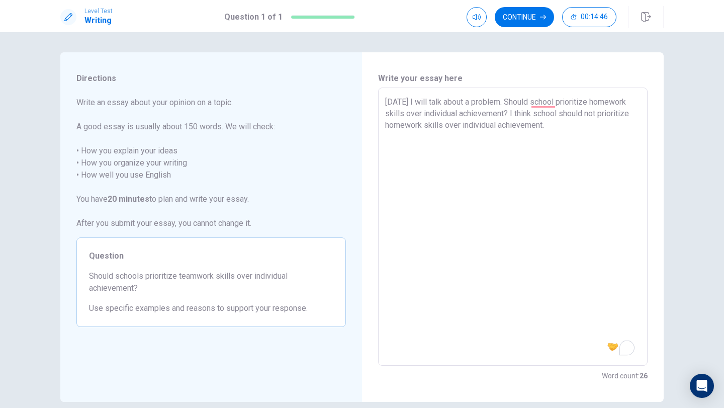
click at [550, 121] on textarea "[DATE] I will talk about a problem. Should school prioritize homework skills ov…" at bounding box center [513, 227] width 256 height 262
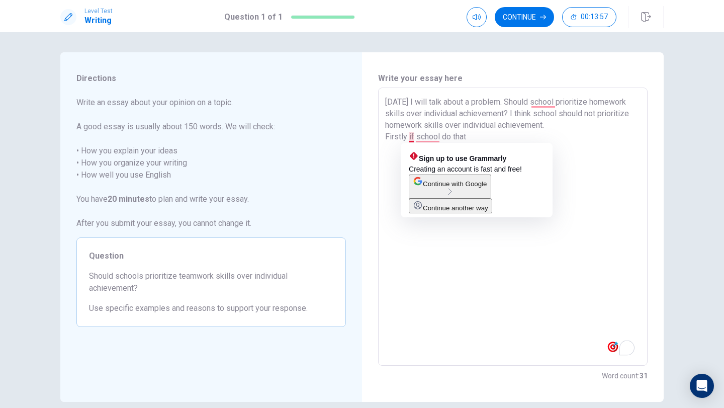
click at [413, 137] on textarea "[DATE] I will talk about a problem. Should school prioritize homework skills ov…" at bounding box center [513, 227] width 256 height 262
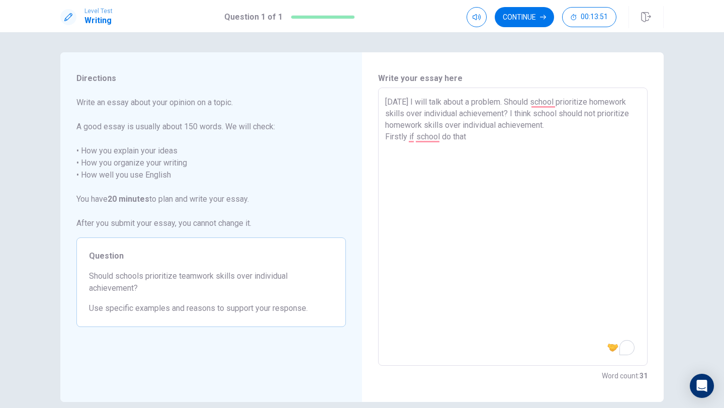
click at [468, 136] on textarea "[DATE] I will talk about a problem. Should school prioritize homework skills ov…" at bounding box center [513, 227] width 256 height 262
click at [525, 161] on textarea "[DATE] I will talk about a problem. Should school prioritize homework skills ov…" at bounding box center [513, 227] width 256 height 262
click at [528, 149] on textarea "[DATE] I will talk about a problem. Should school prioritize homework skills ov…" at bounding box center [513, 227] width 256 height 262
click at [580, 141] on textarea "[DATE] I will talk about a problem. Should school prioritize homework skills ov…" at bounding box center [513, 227] width 256 height 262
click at [536, 135] on textarea "[DATE] I will talk about a problem. Should school prioritize homework skills ov…" at bounding box center [513, 227] width 256 height 262
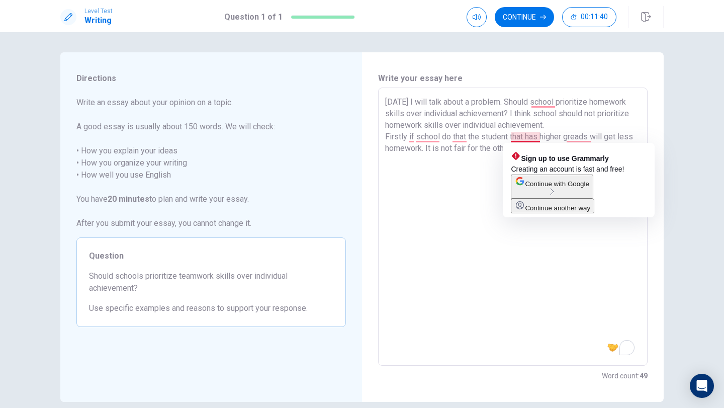
click at [540, 136] on textarea "[DATE] I will talk about a problem. Should school prioritize homework skills ov…" at bounding box center [513, 227] width 256 height 262
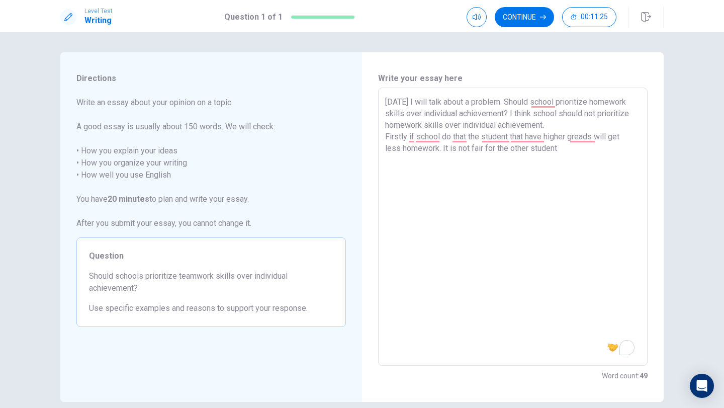
click at [564, 150] on textarea "[DATE] I will talk about a problem. Should school prioritize homework skills ov…" at bounding box center [513, 227] width 256 height 262
click at [511, 133] on textarea "[DATE] I will talk about a problem. Should school prioritize homework skills ov…" at bounding box center [513, 227] width 256 height 262
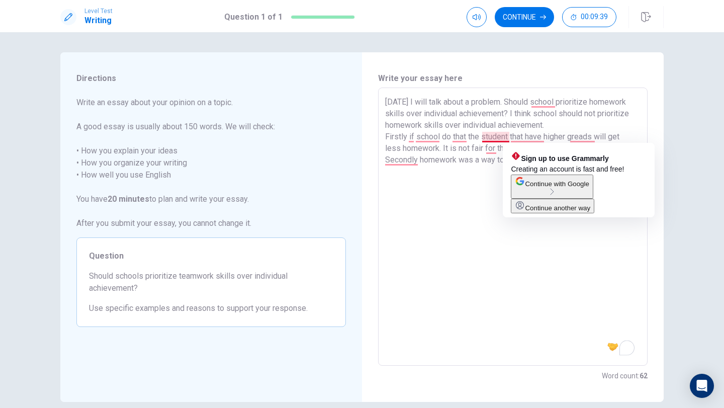
click at [509, 136] on textarea "[DATE] I will talk about a problem. Should school prioritize homework skills ov…" at bounding box center [513, 227] width 256 height 262
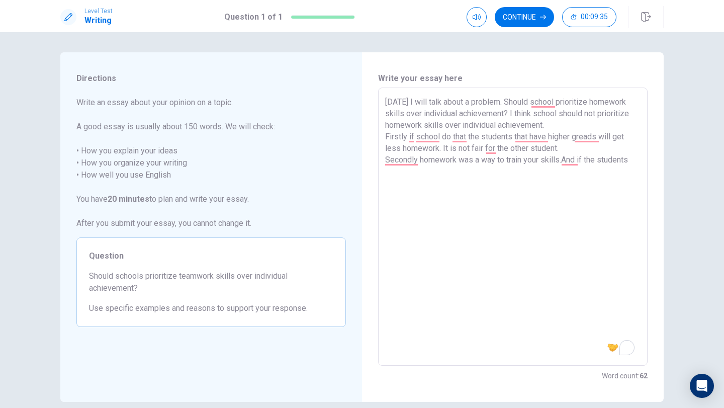
click at [635, 153] on textarea "[DATE] I will talk about a problem. Should school prioritize homework skills ov…" at bounding box center [513, 227] width 256 height 262
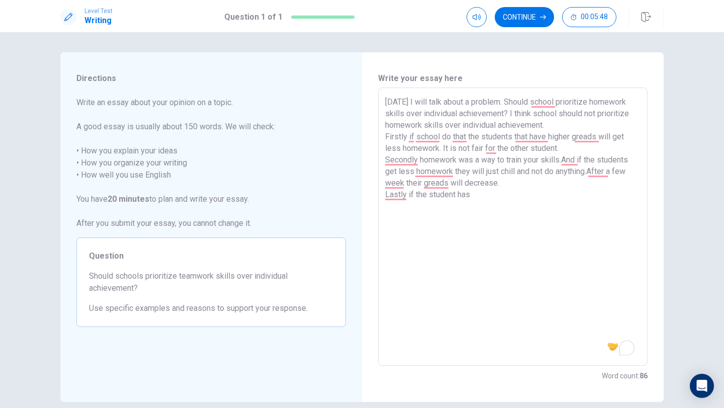
click at [453, 193] on textarea "[DATE] I will talk about a problem. Should school prioritize homework skills ov…" at bounding box center [513, 227] width 256 height 262
click at [455, 195] on textarea "[DATE] I will talk about a problem. Should school prioritize homework skills ov…" at bounding box center [513, 227] width 256 height 262
click at [474, 195] on textarea "[DATE] I will talk about a problem. Should school prioritize homework skills ov…" at bounding box center [513, 227] width 256 height 262
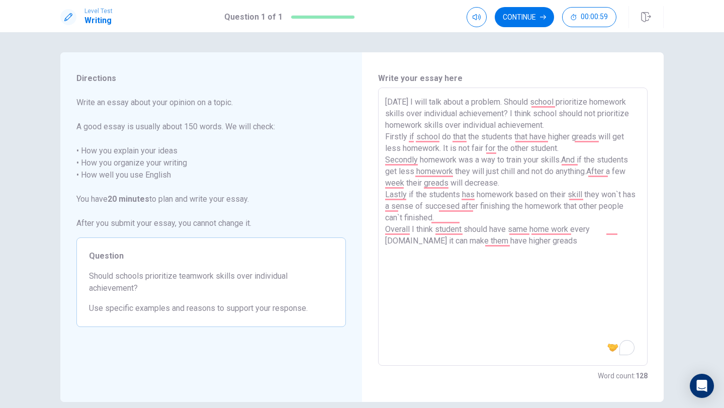
click at [562, 148] on textarea "[DATE] I will talk about a problem. Should school prioritize homework skills ov…" at bounding box center [513, 227] width 256 height 262
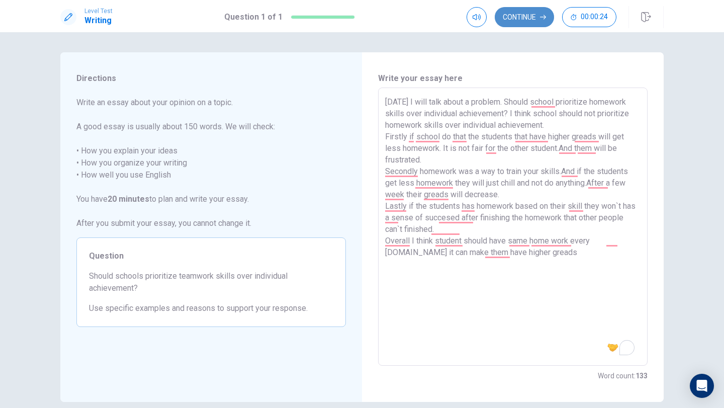
click at [519, 18] on button "Continue" at bounding box center [524, 17] width 59 height 20
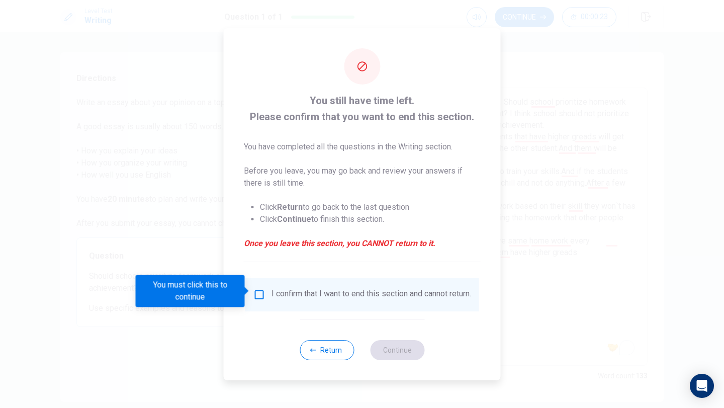
click at [398, 145] on p "You have completed all the questions in the Writing section." at bounding box center [362, 147] width 237 height 12
click at [254, 290] on input "You must click this to continue" at bounding box center [260, 295] width 12 height 12
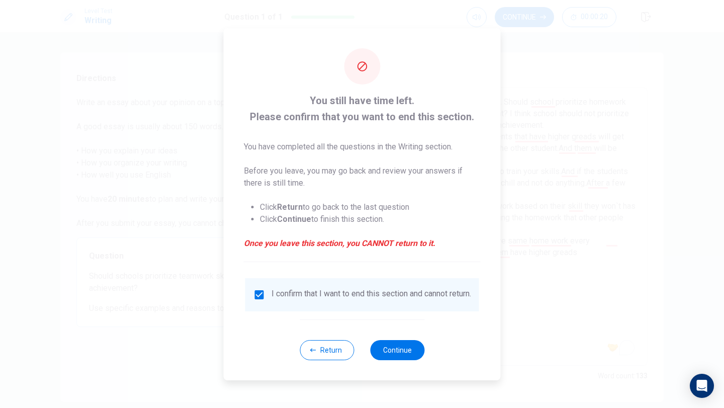
click at [395, 342] on div "Return Continue" at bounding box center [362, 349] width 125 height 61
click at [397, 347] on button "Continue" at bounding box center [397, 350] width 54 height 20
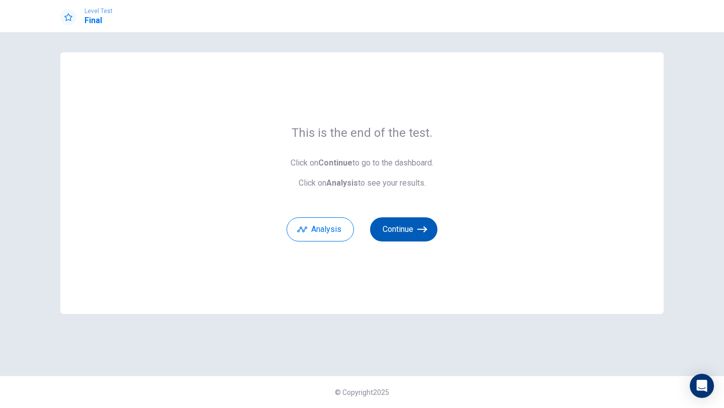
click at [399, 231] on button "Continue" at bounding box center [403, 229] width 67 height 24
